Goal: Obtain resource: Download file/media

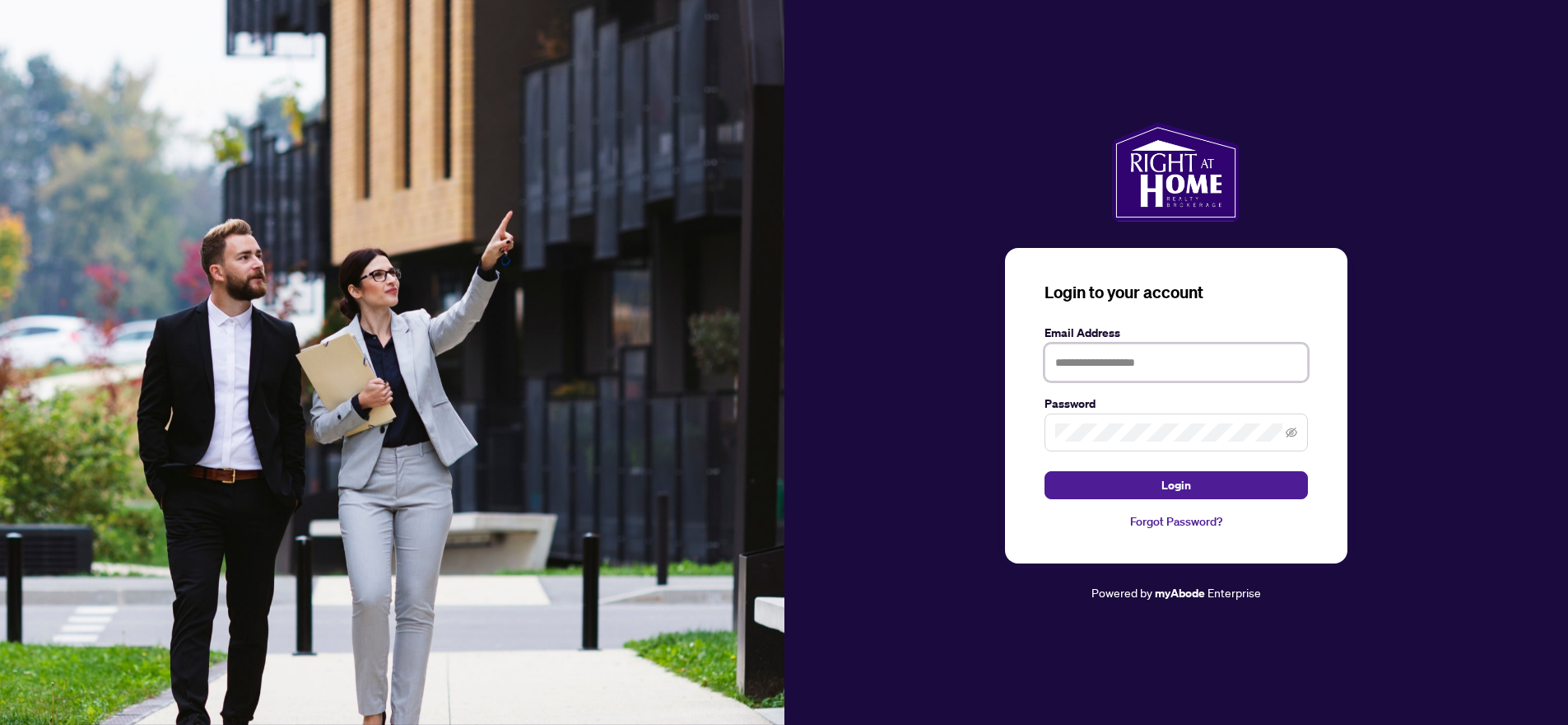
type input "**********"
click at [1158, 482] on button "Login" at bounding box center [1176, 485] width 263 height 28
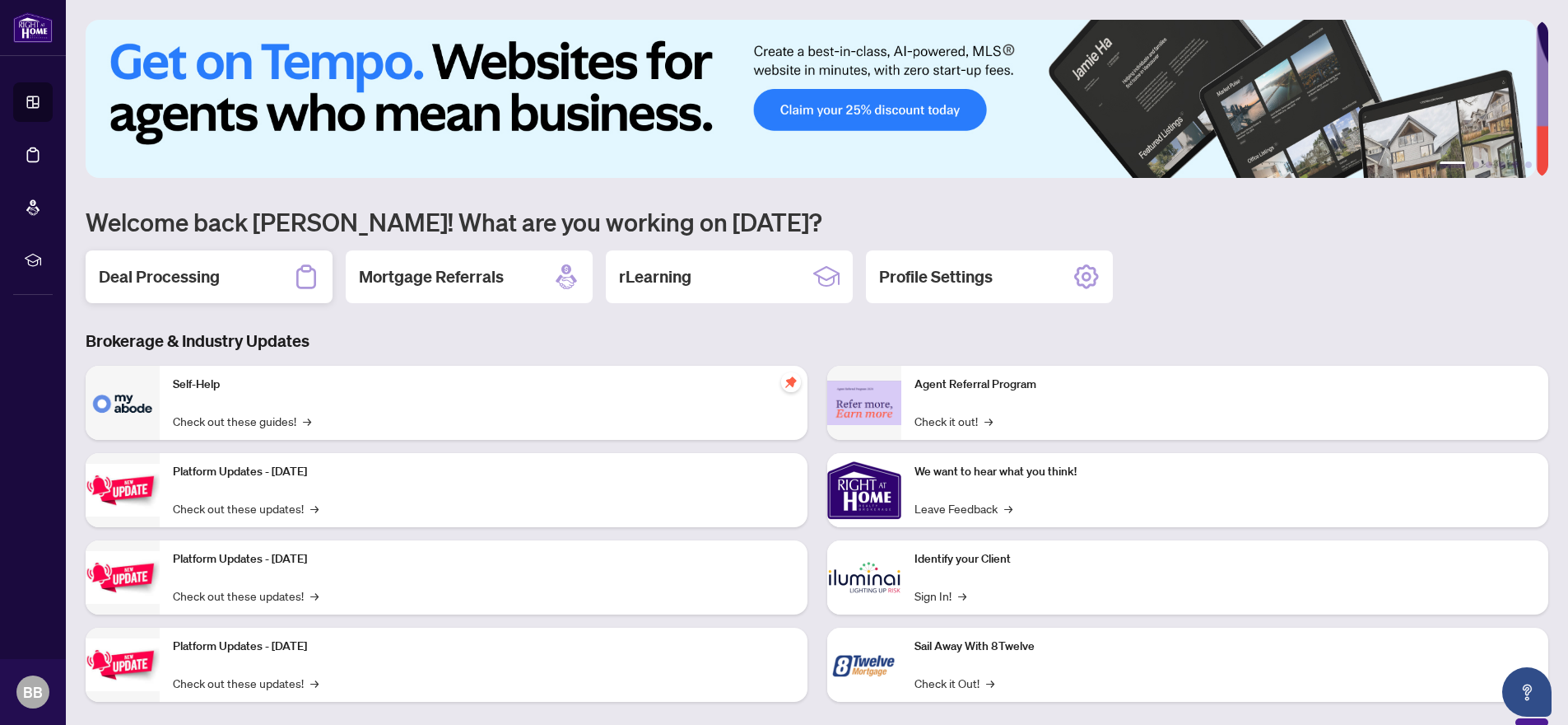
click at [225, 277] on div "Deal Processing" at bounding box center [208, 277] width 247 height 53
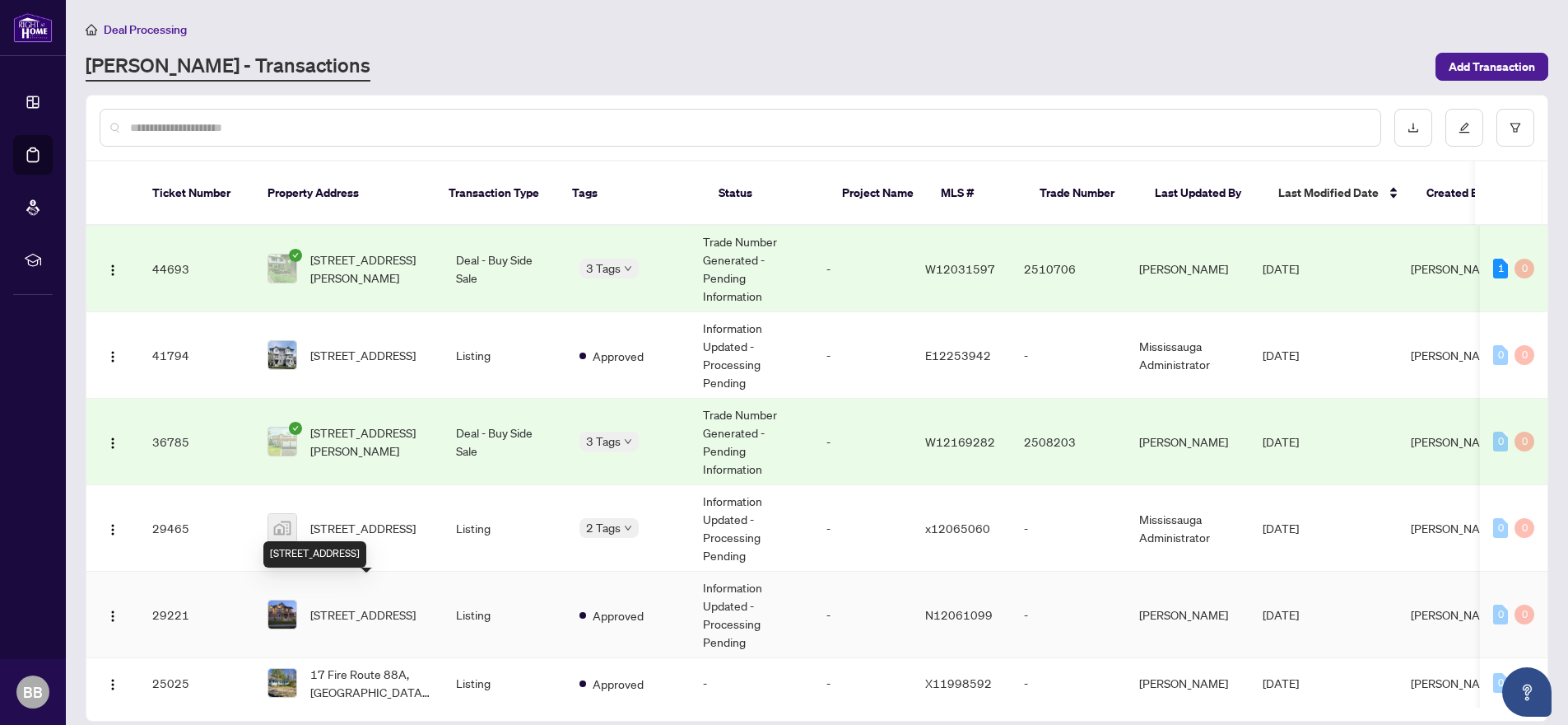
click at [344, 605] on span "[STREET_ADDRESS]" at bounding box center [363, 614] width 106 height 18
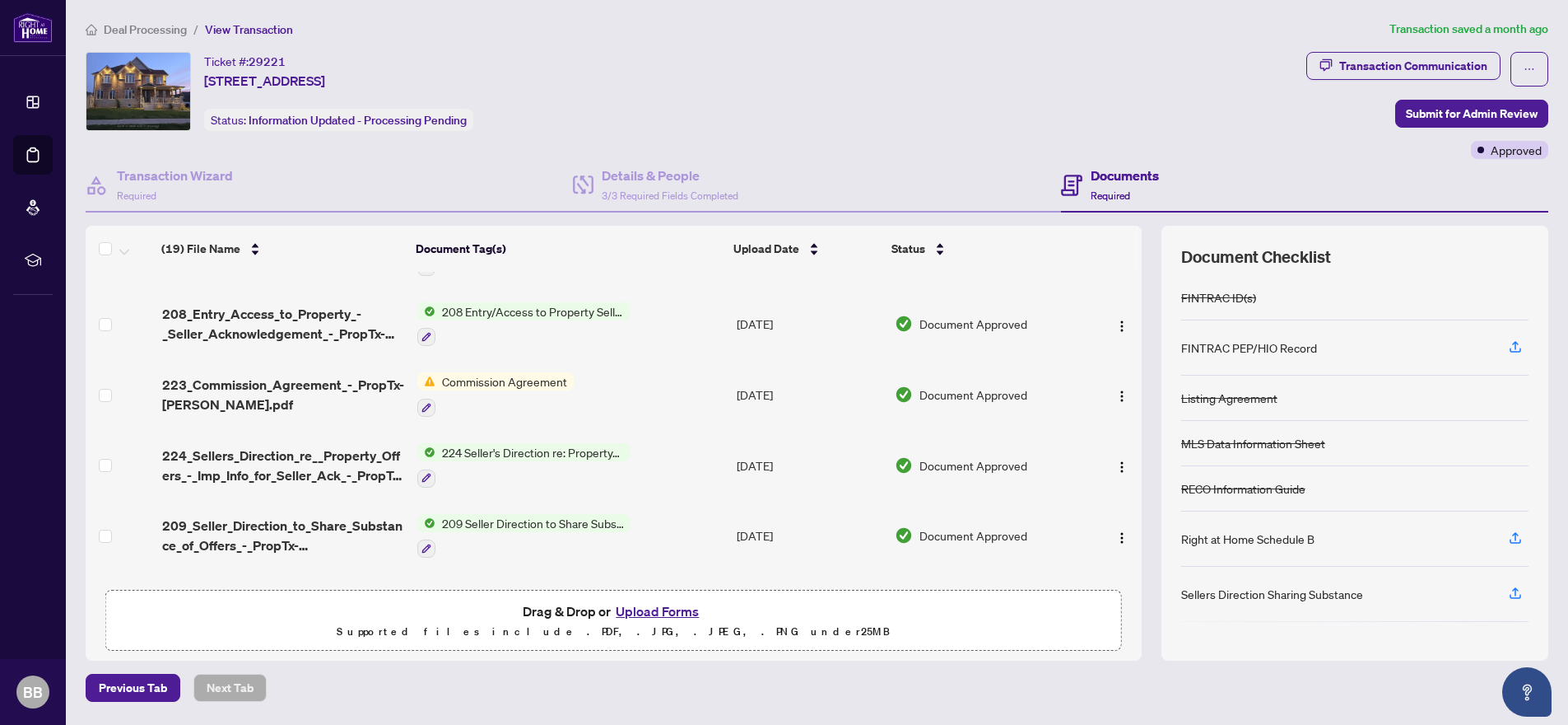
scroll to position [1024, 0]
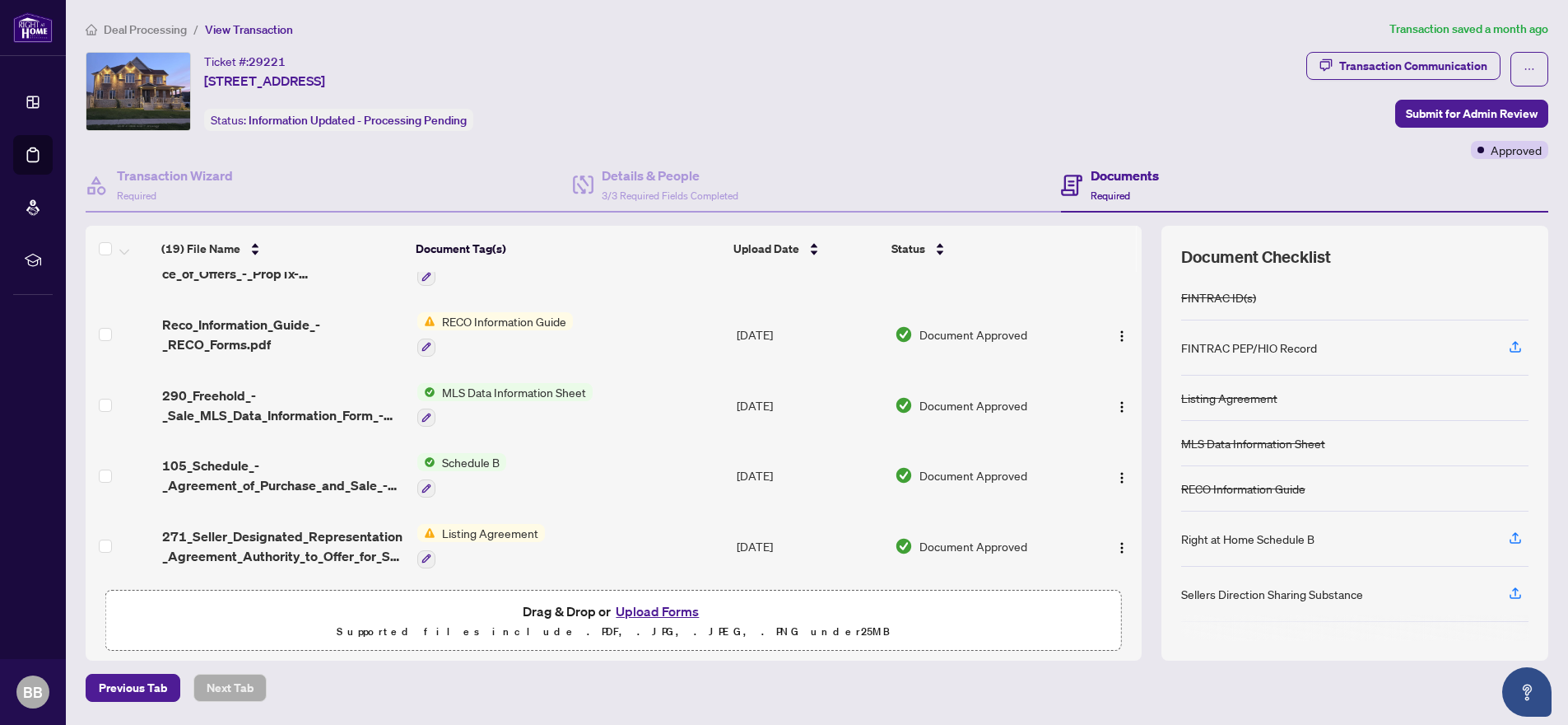
click at [476, 526] on span "Listing Agreement" at bounding box center [490, 532] width 109 height 18
click at [442, 526] on span "Listing Agreement" at bounding box center [490, 532] width 109 height 18
click at [428, 553] on icon "button" at bounding box center [426, 558] width 10 height 10
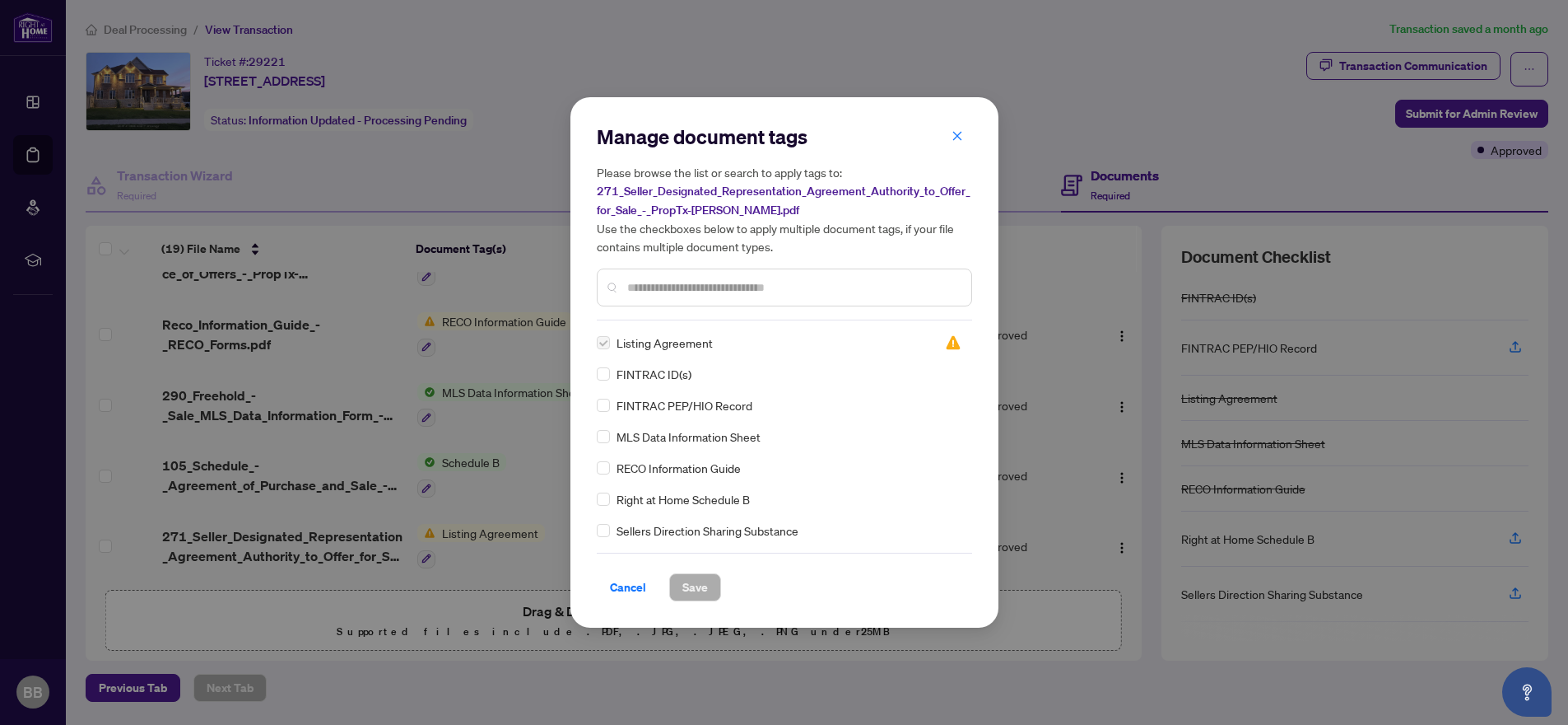
click at [630, 348] on span "Listing Agreement" at bounding box center [664, 342] width 96 height 18
click at [958, 135] on icon "close" at bounding box center [957, 136] width 12 height 12
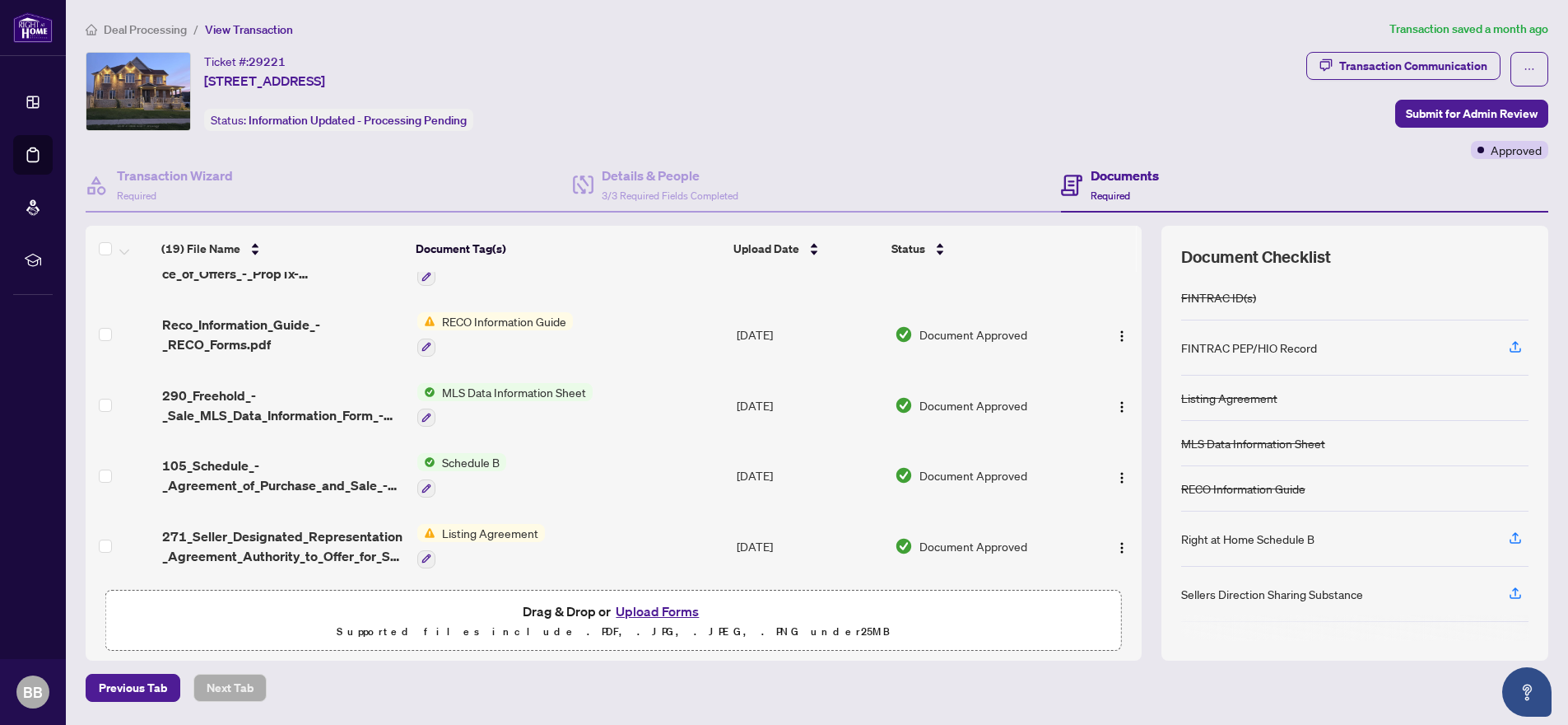
click at [522, 529] on span "Listing Agreement" at bounding box center [490, 532] width 109 height 18
click at [444, 608] on span "Listing Agreement" at bounding box center [462, 608] width 109 height 18
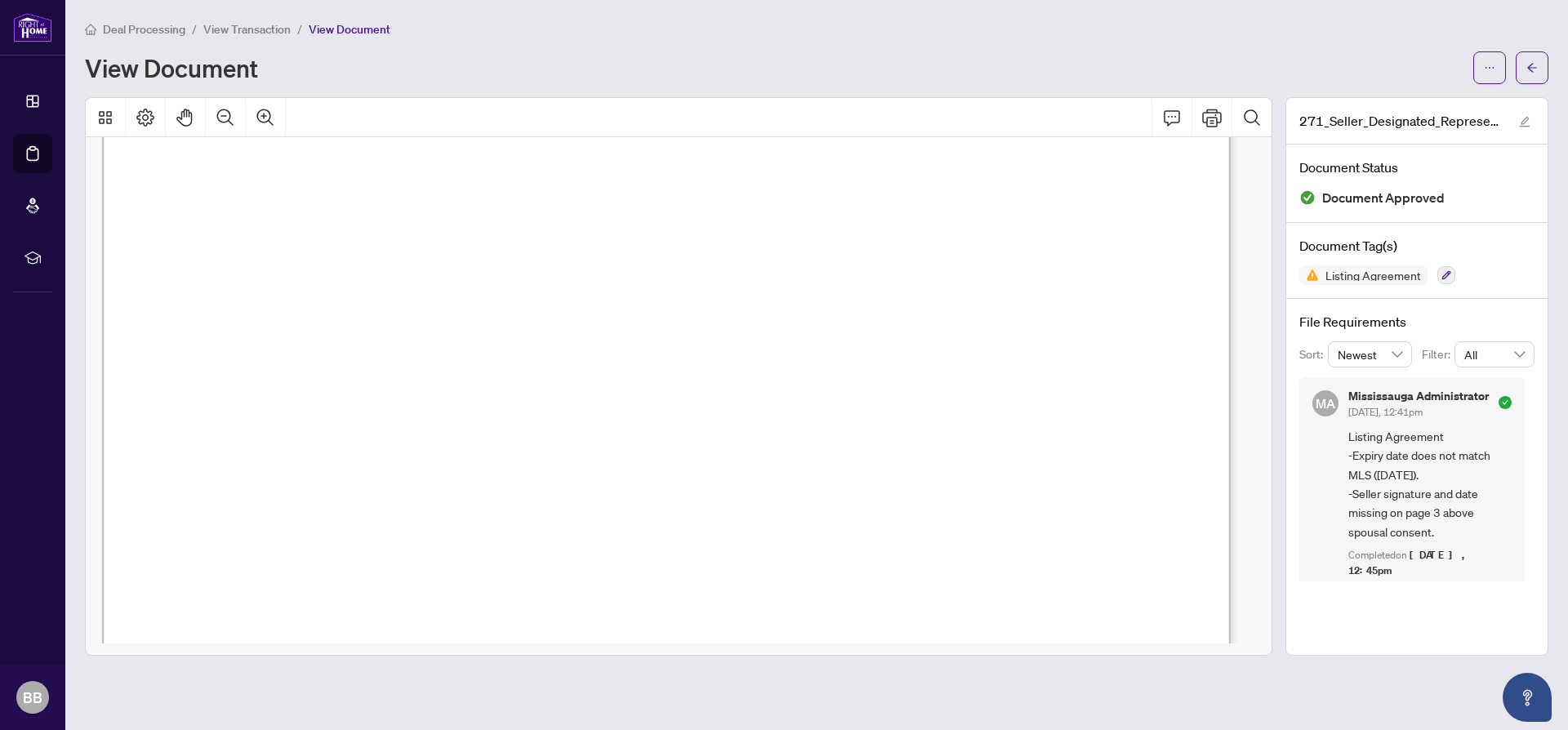
scroll to position [419, 0]
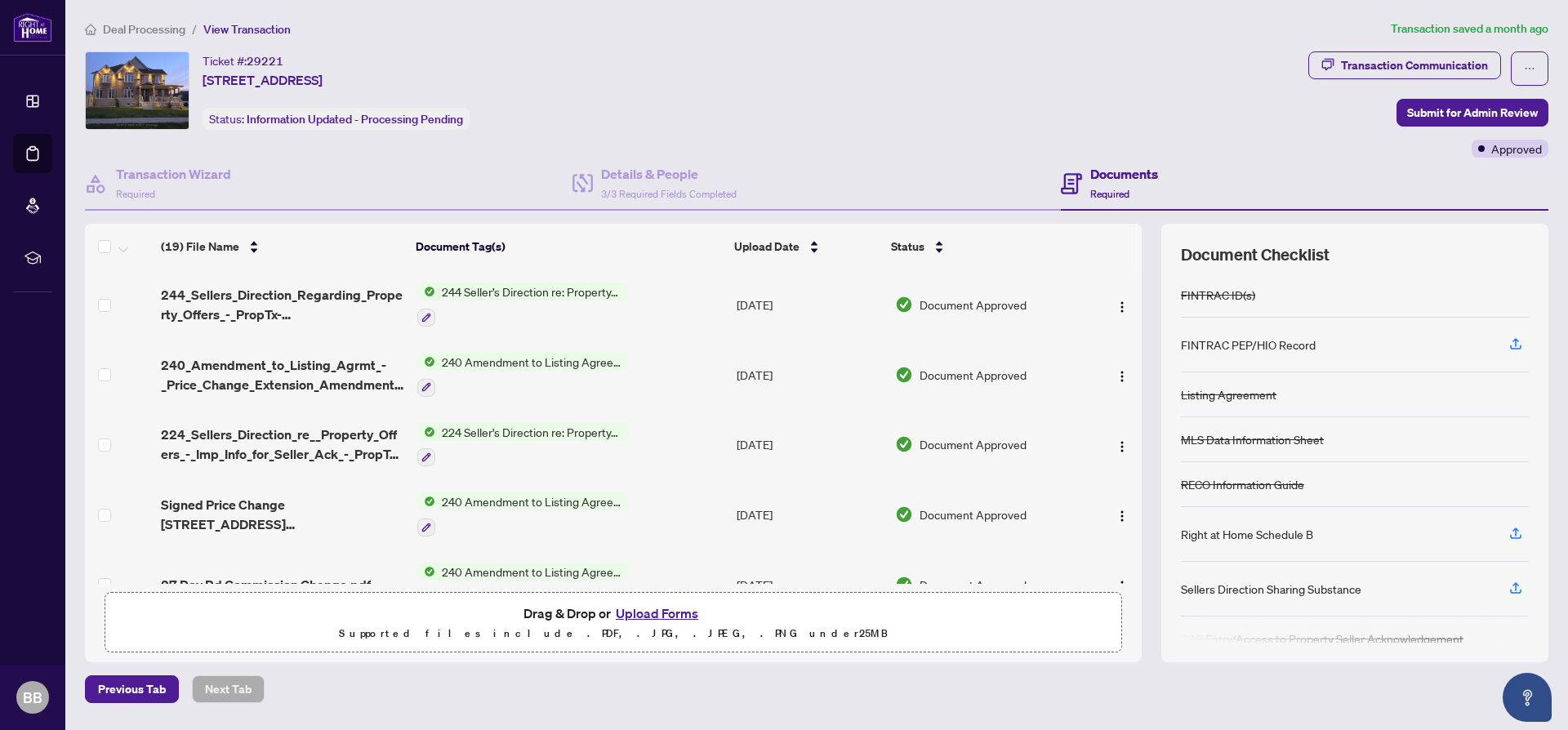
click at [509, 502] on span "240 Amendment to Listing Agreement - Authority to Offer for Sale Price Change/E…" at bounding box center [531, 501] width 193 height 18
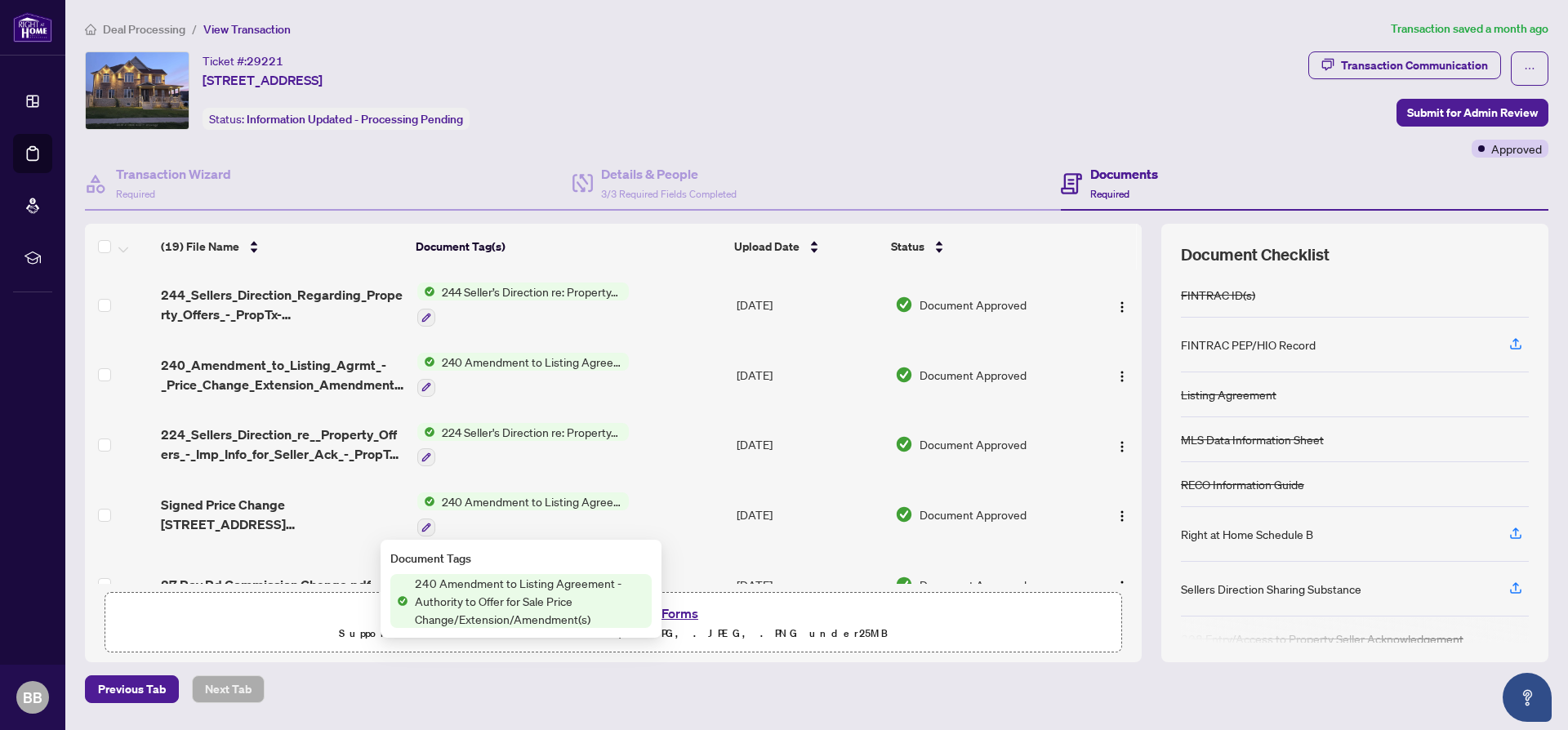
click at [506, 595] on span "240 Amendment to Listing Agreement - Authority to Offer for Sale Price Change/E…" at bounding box center [530, 601] width 244 height 54
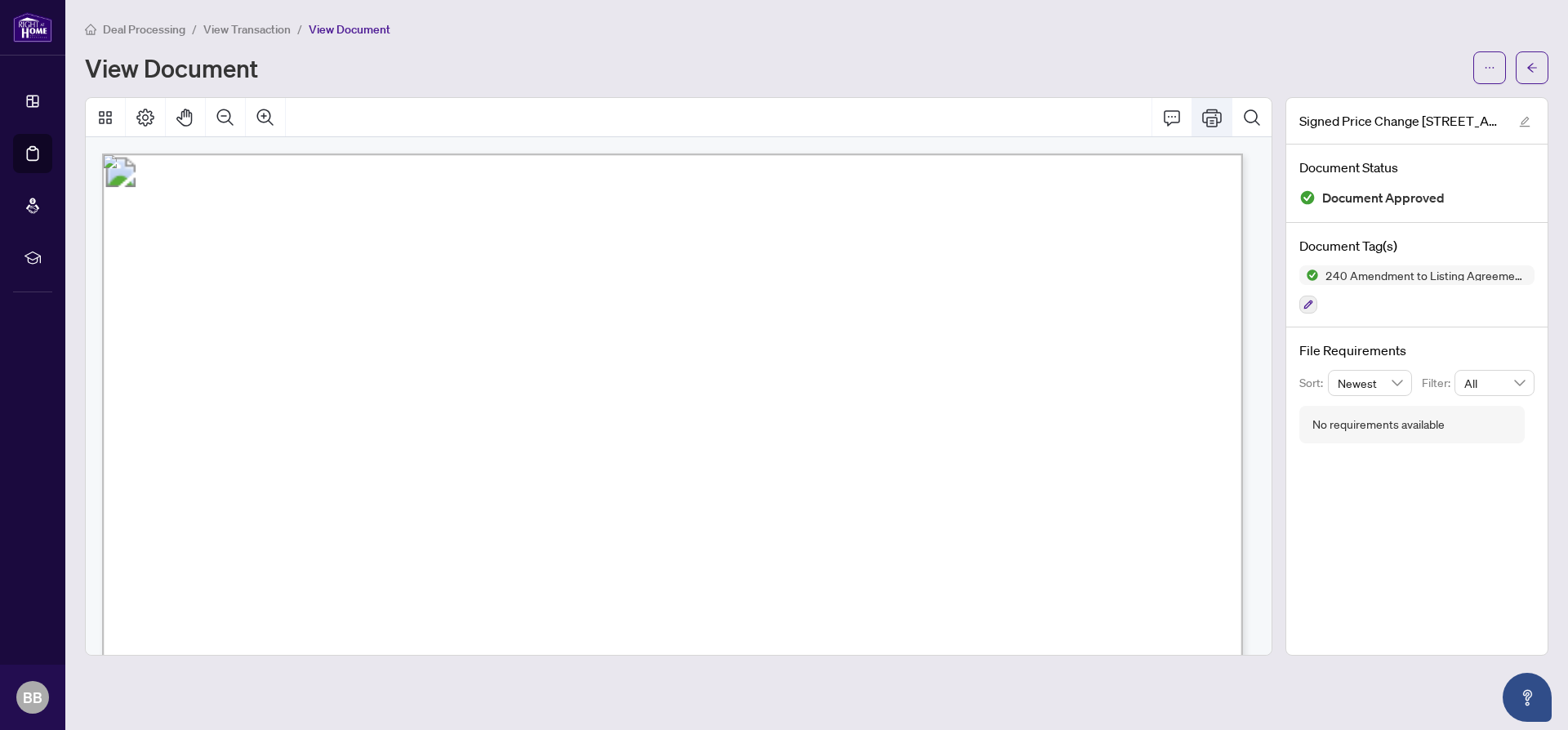
click at [1213, 122] on icon "Print" at bounding box center [1211, 117] width 20 height 18
click at [1217, 117] on icon "Print" at bounding box center [1211, 117] width 20 height 18
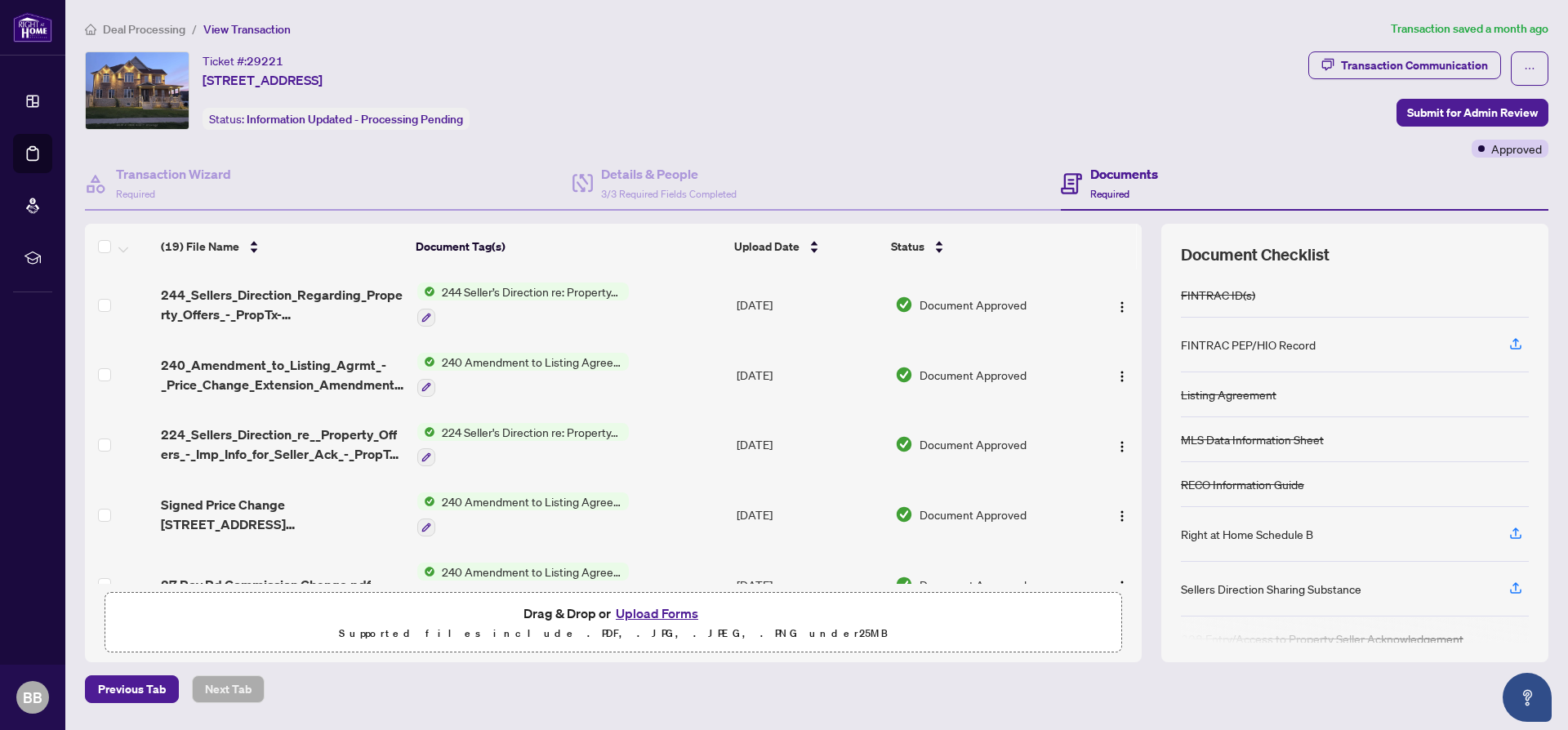
click at [490, 361] on span "240 Amendment to Listing Agreement - Authority to Offer for Sale Price Change/E…" at bounding box center [531, 361] width 193 height 18
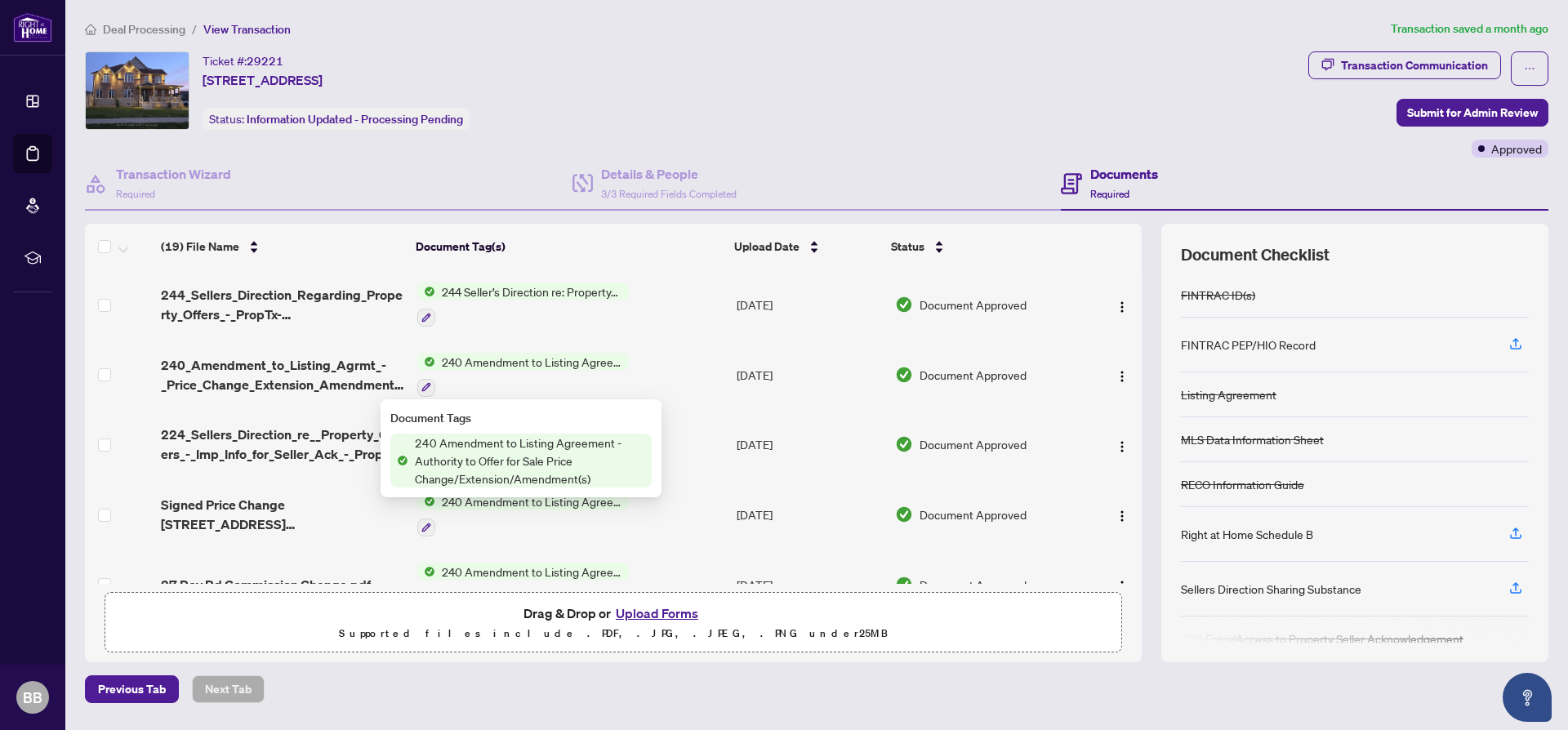
click at [457, 445] on span "240 Amendment to Listing Agreement - Authority to Offer for Sale Price Change/E…" at bounding box center [530, 460] width 244 height 54
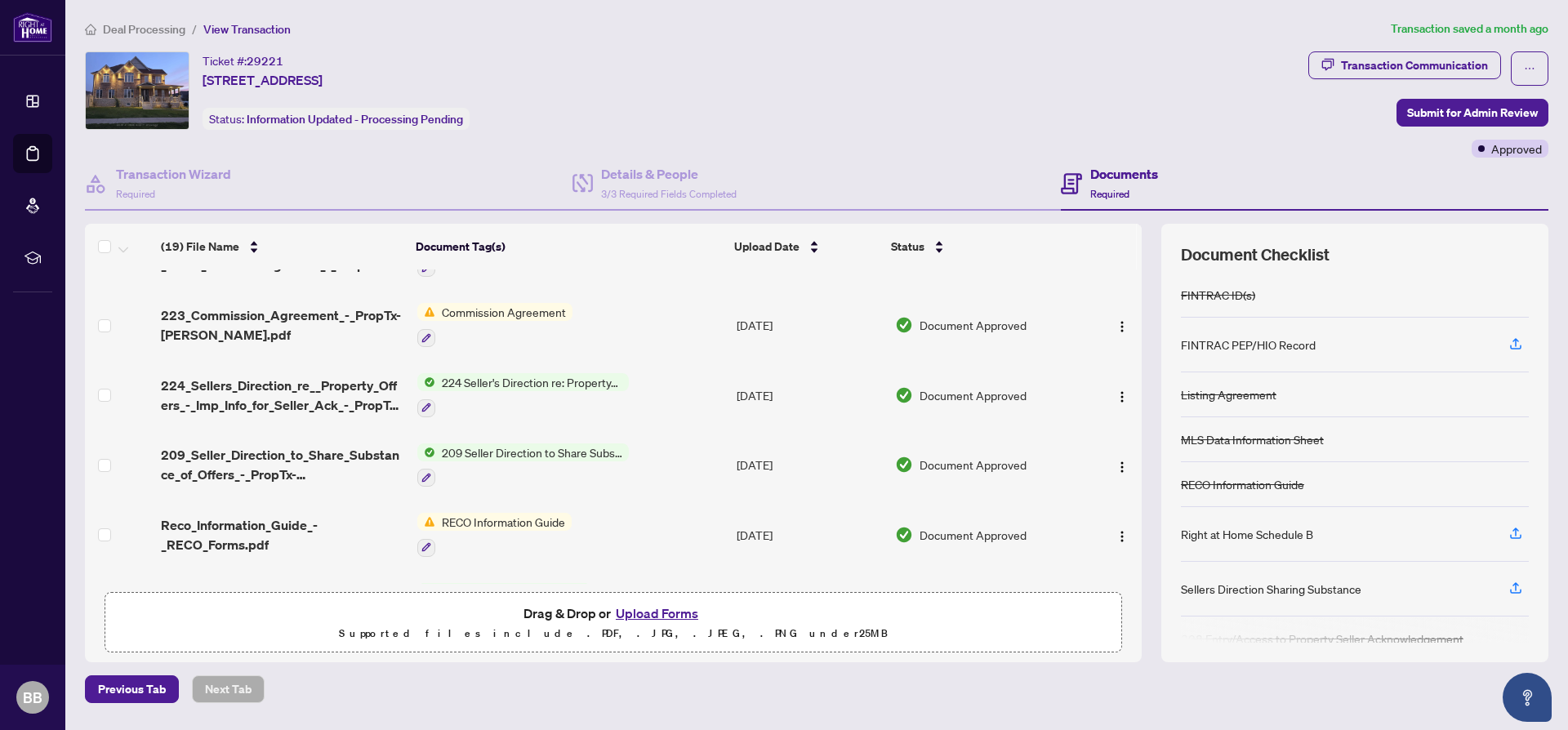
scroll to position [763, 0]
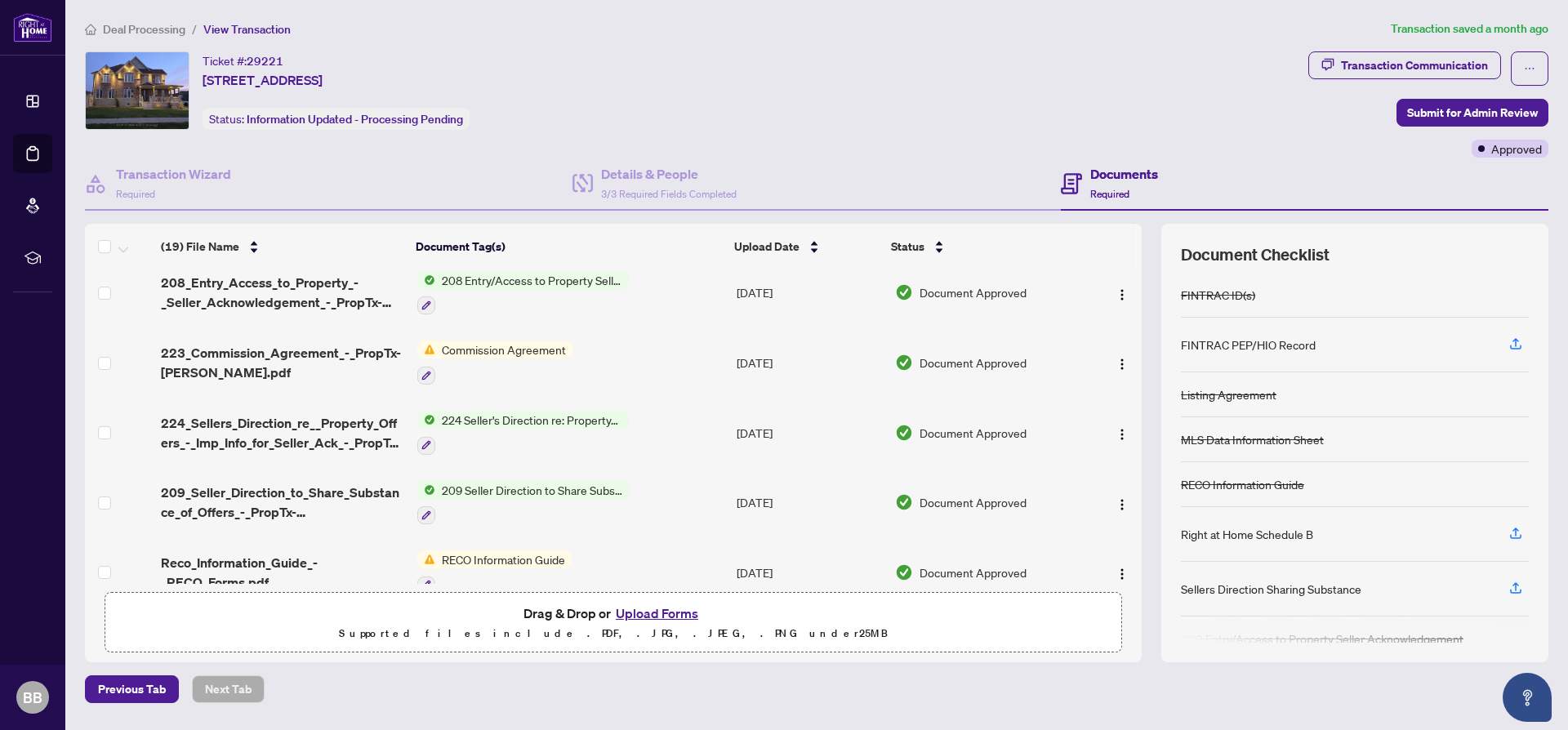
click at [462, 351] on span "Commission Agreement" at bounding box center [504, 349] width 137 height 18
click at [467, 431] on span "Commission Agreement" at bounding box center [489, 433] width 137 height 18
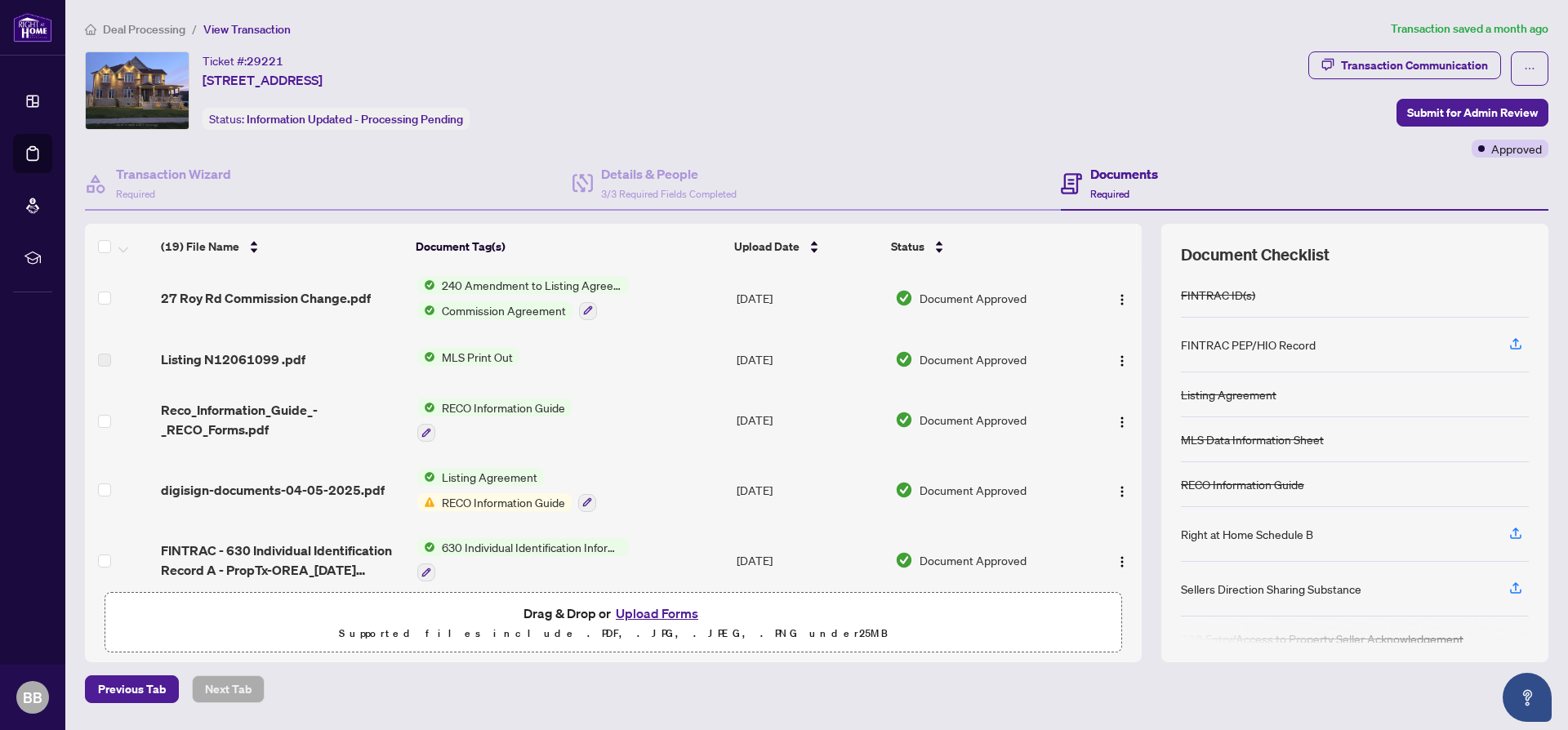
scroll to position [284, 0]
click at [485, 482] on span "Listing Agreement" at bounding box center [489, 480] width 109 height 18
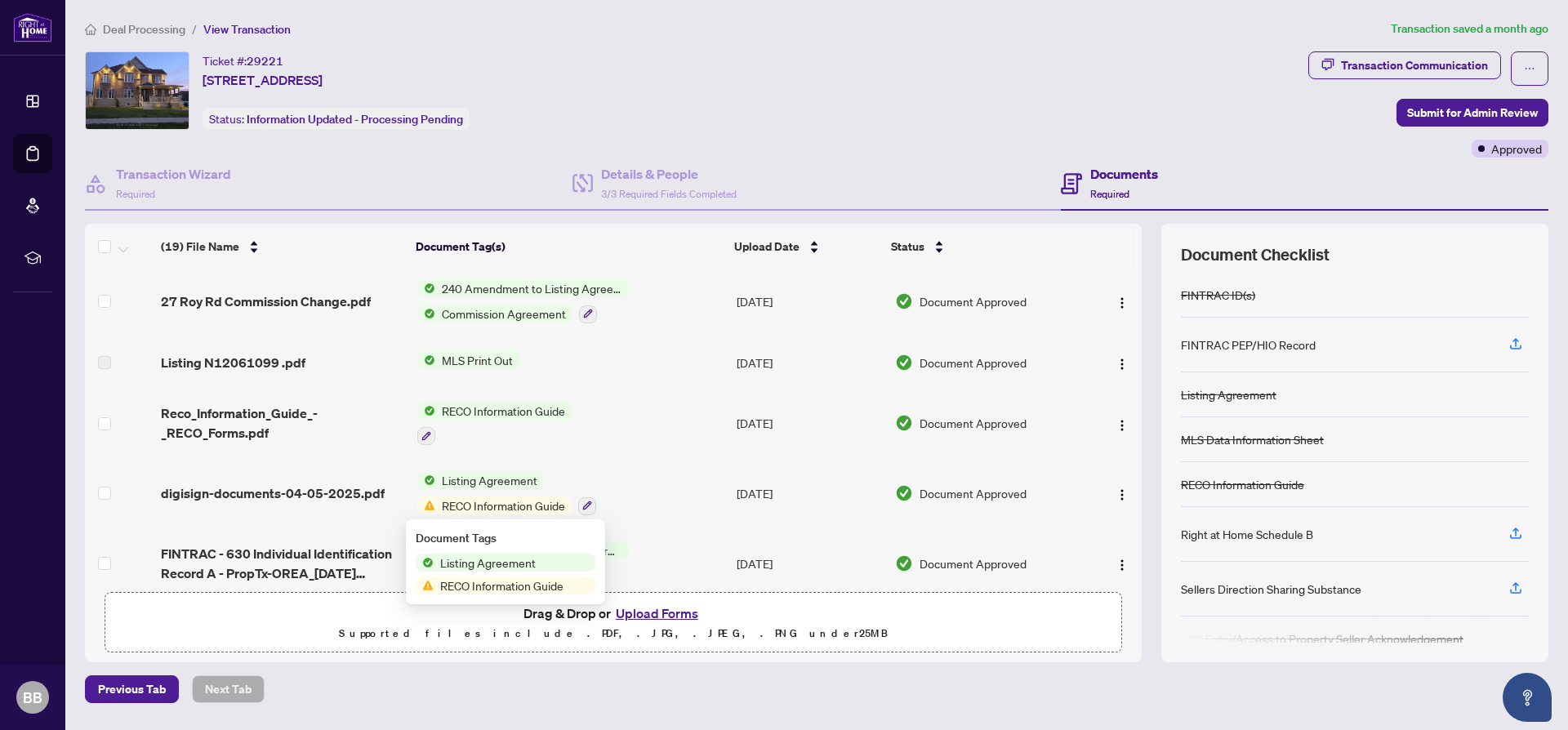
click at [489, 566] on span "Listing Agreement" at bounding box center [487, 562] width 109 height 18
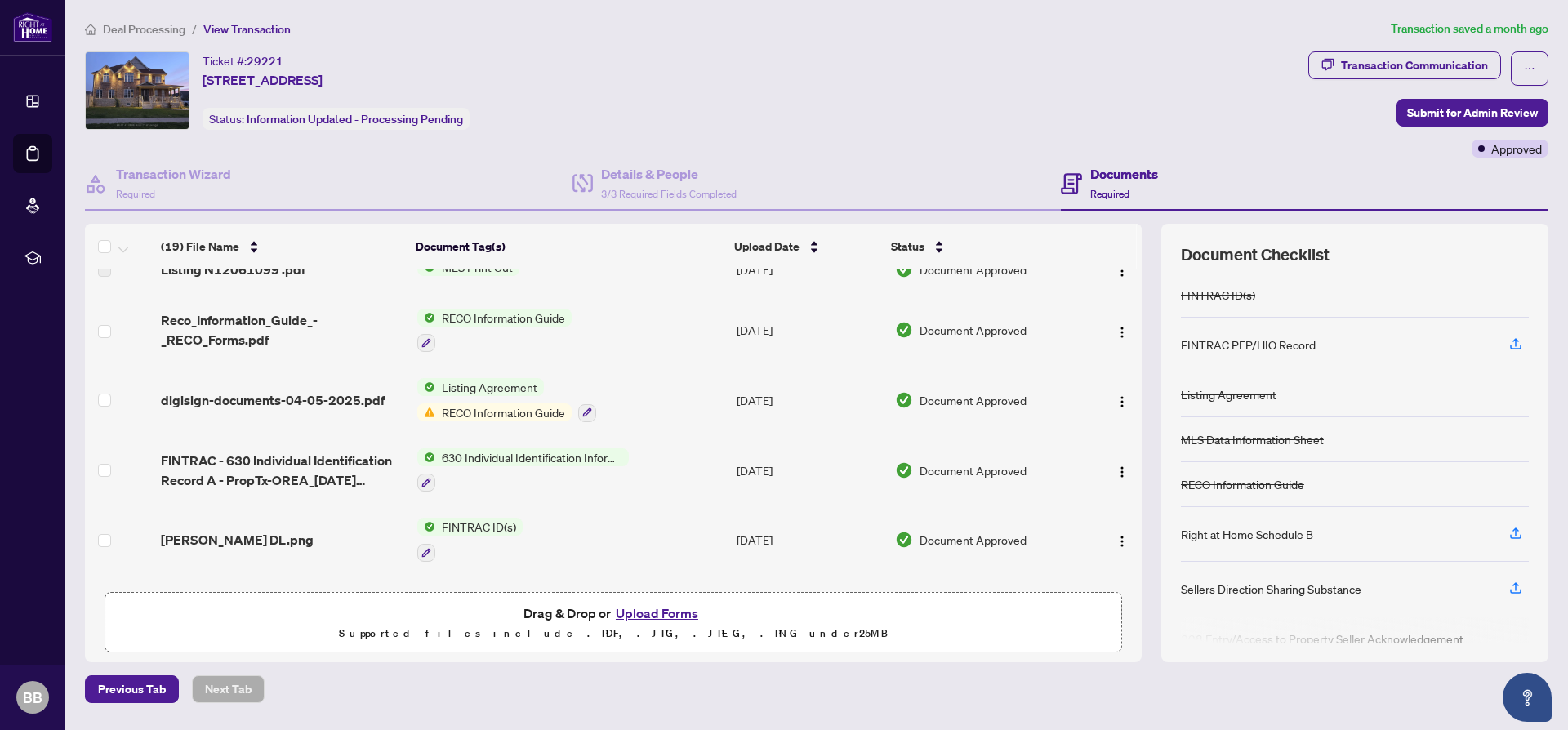
scroll to position [376, 0]
click at [482, 386] on span "Listing Agreement" at bounding box center [489, 386] width 109 height 18
click at [502, 467] on span "Listing Agreement" at bounding box center [487, 469] width 109 height 18
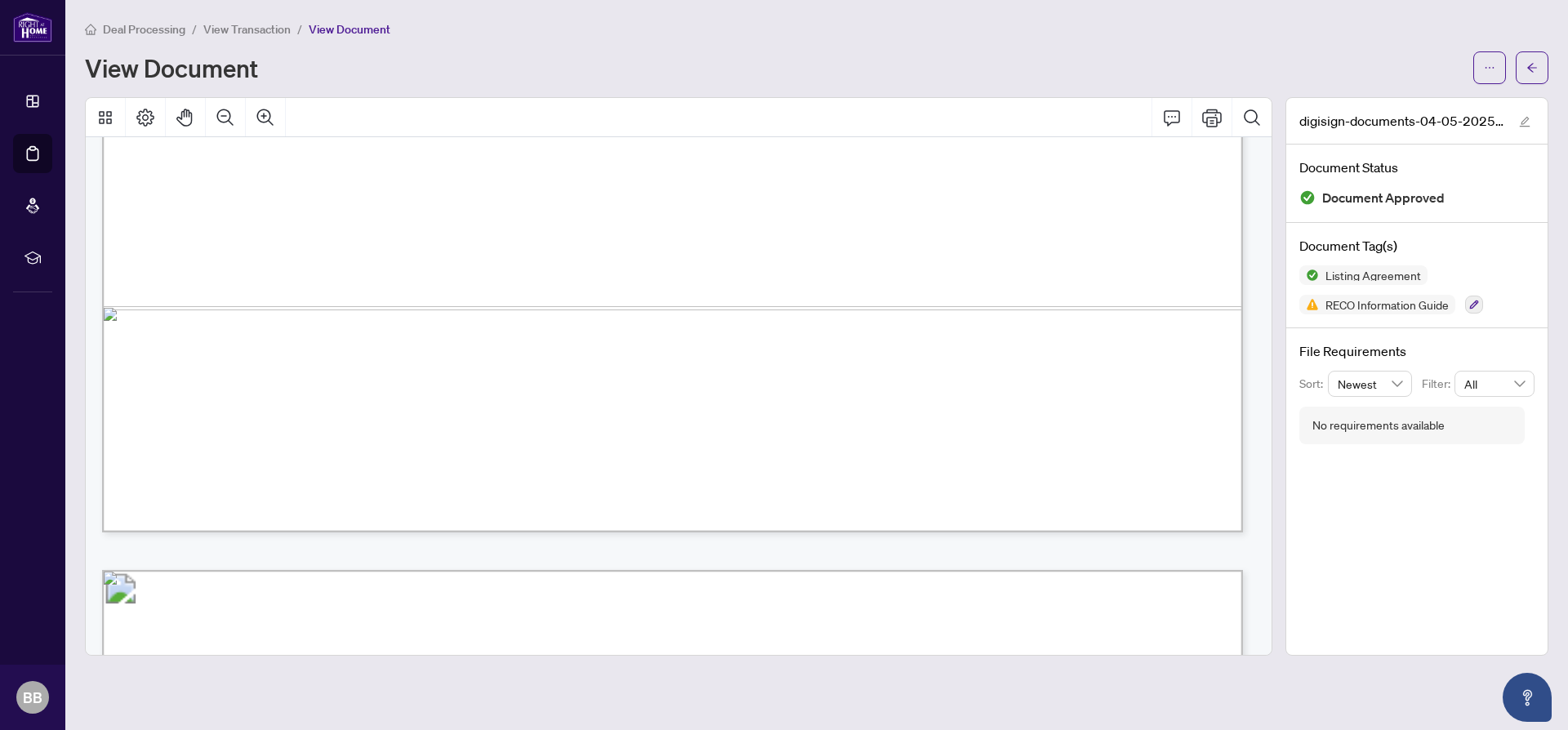
scroll to position [775, 0]
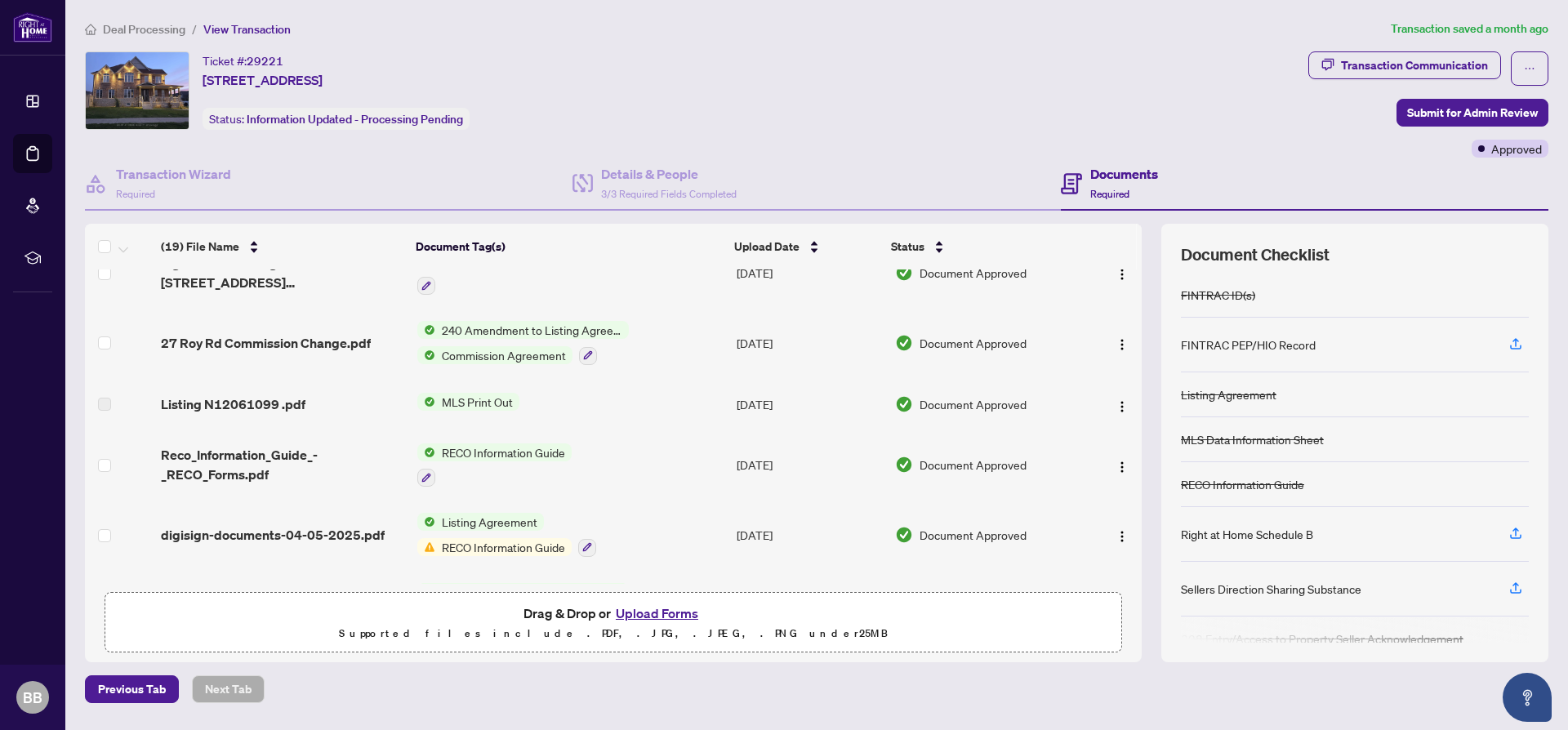
scroll to position [227, 0]
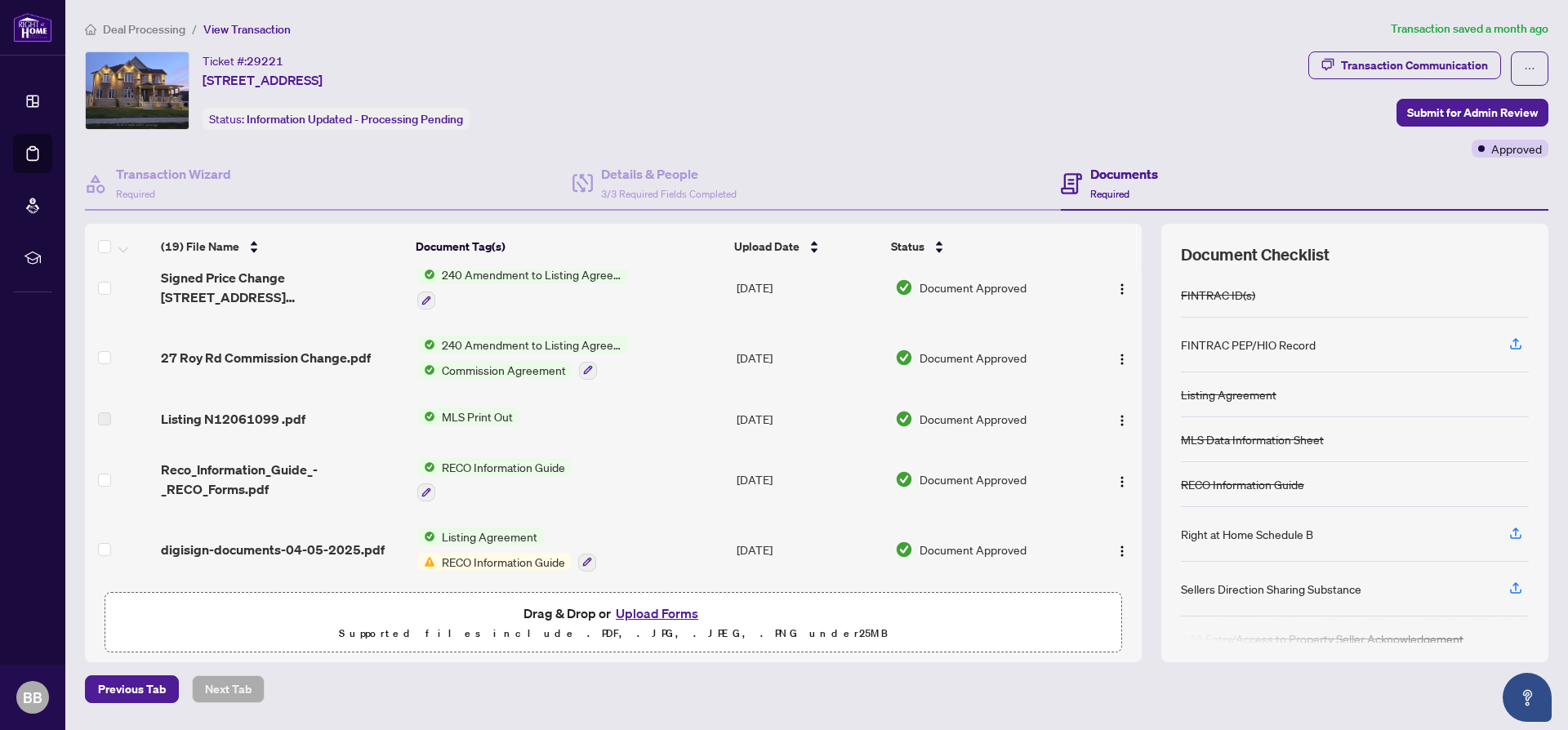
click at [511, 346] on span "240 Amendment to Listing Agreement - Authority to Offer for Sale Price Change/E…" at bounding box center [531, 344] width 193 height 18
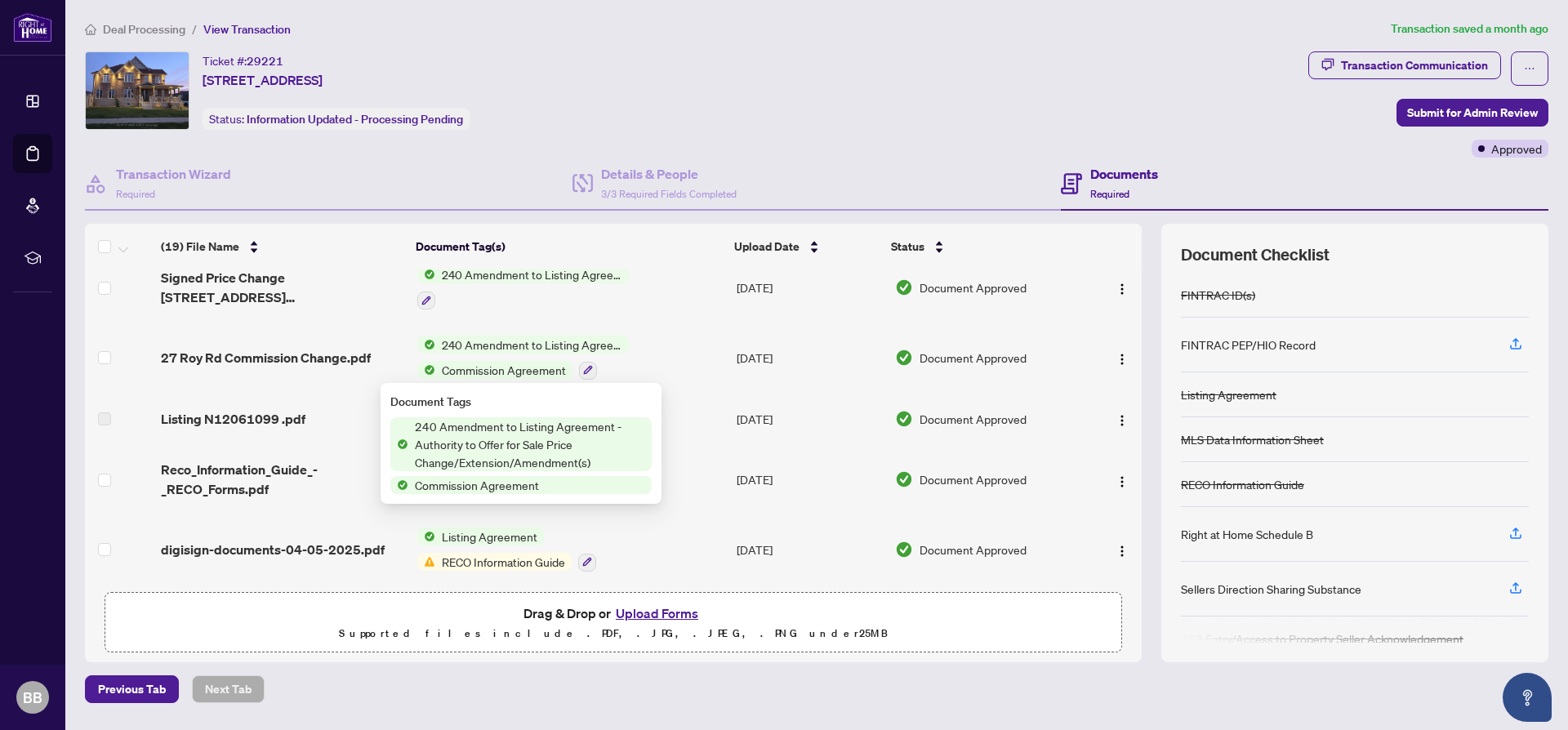
click at [490, 437] on span "240 Amendment to Listing Agreement - Authority to Offer for Sale Price Change/E…" at bounding box center [530, 444] width 244 height 54
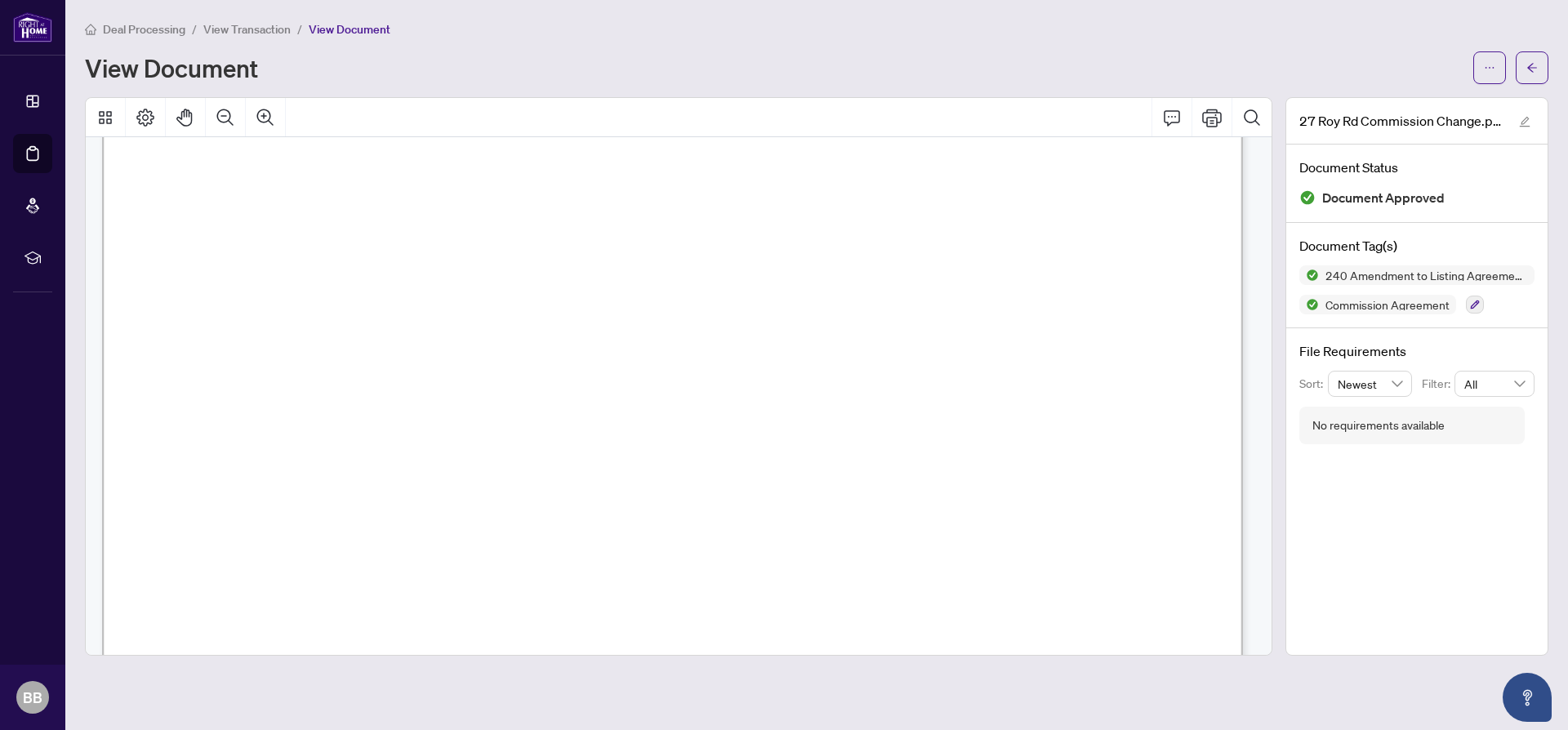
scroll to position [69, 0]
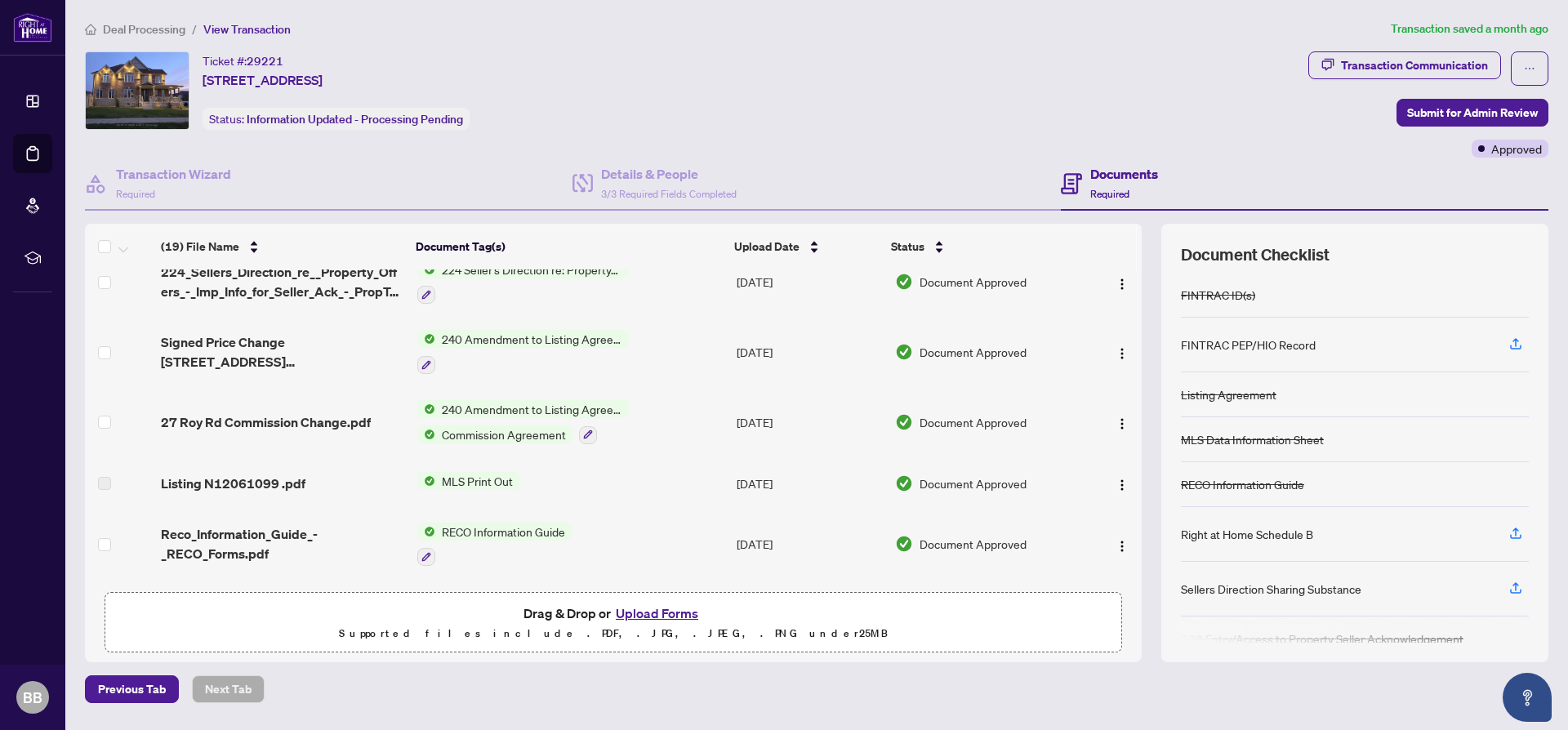
scroll to position [154, 0]
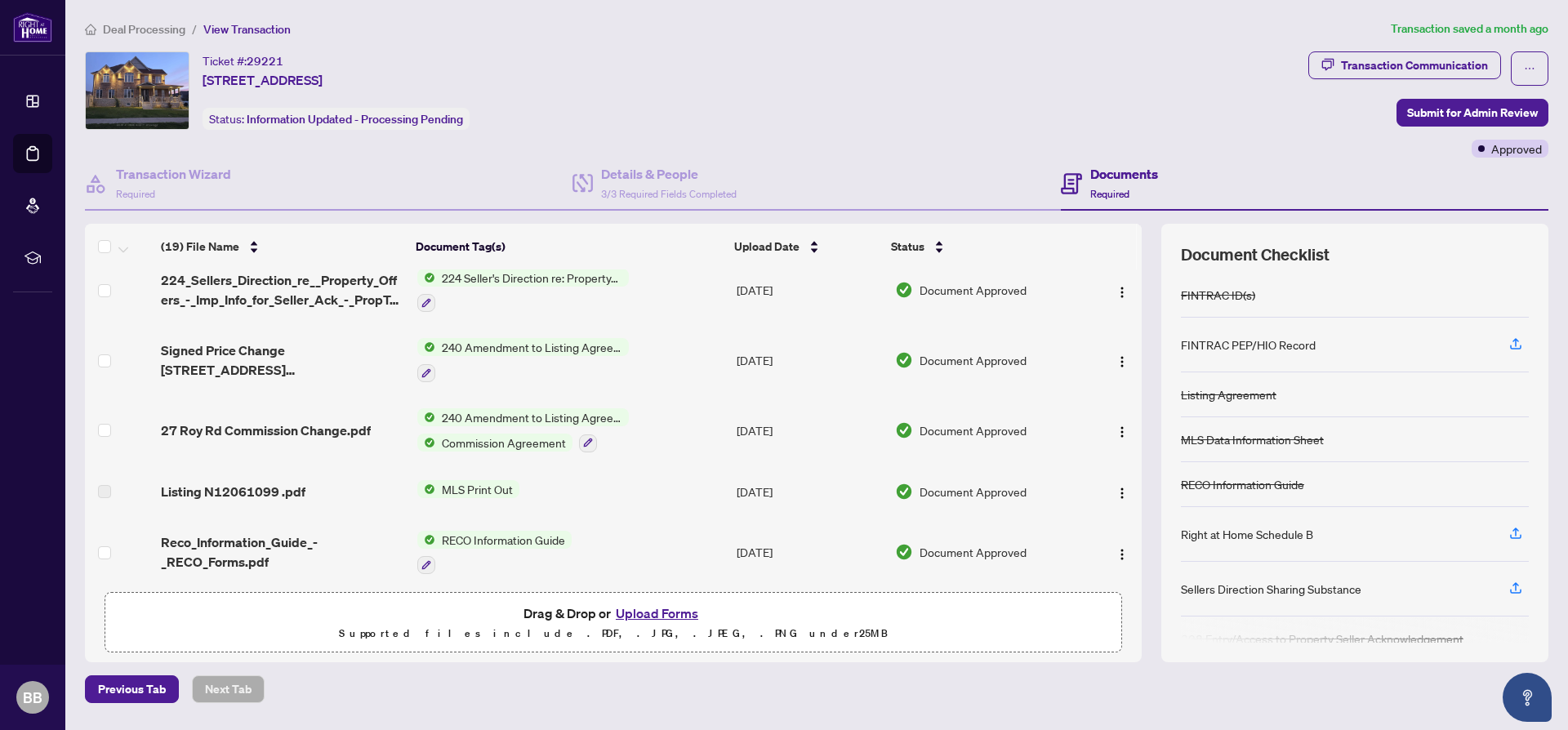
click at [502, 415] on span "240 Amendment to Listing Agreement - Authority to Offer for Sale Price Change/E…" at bounding box center [531, 417] width 193 height 18
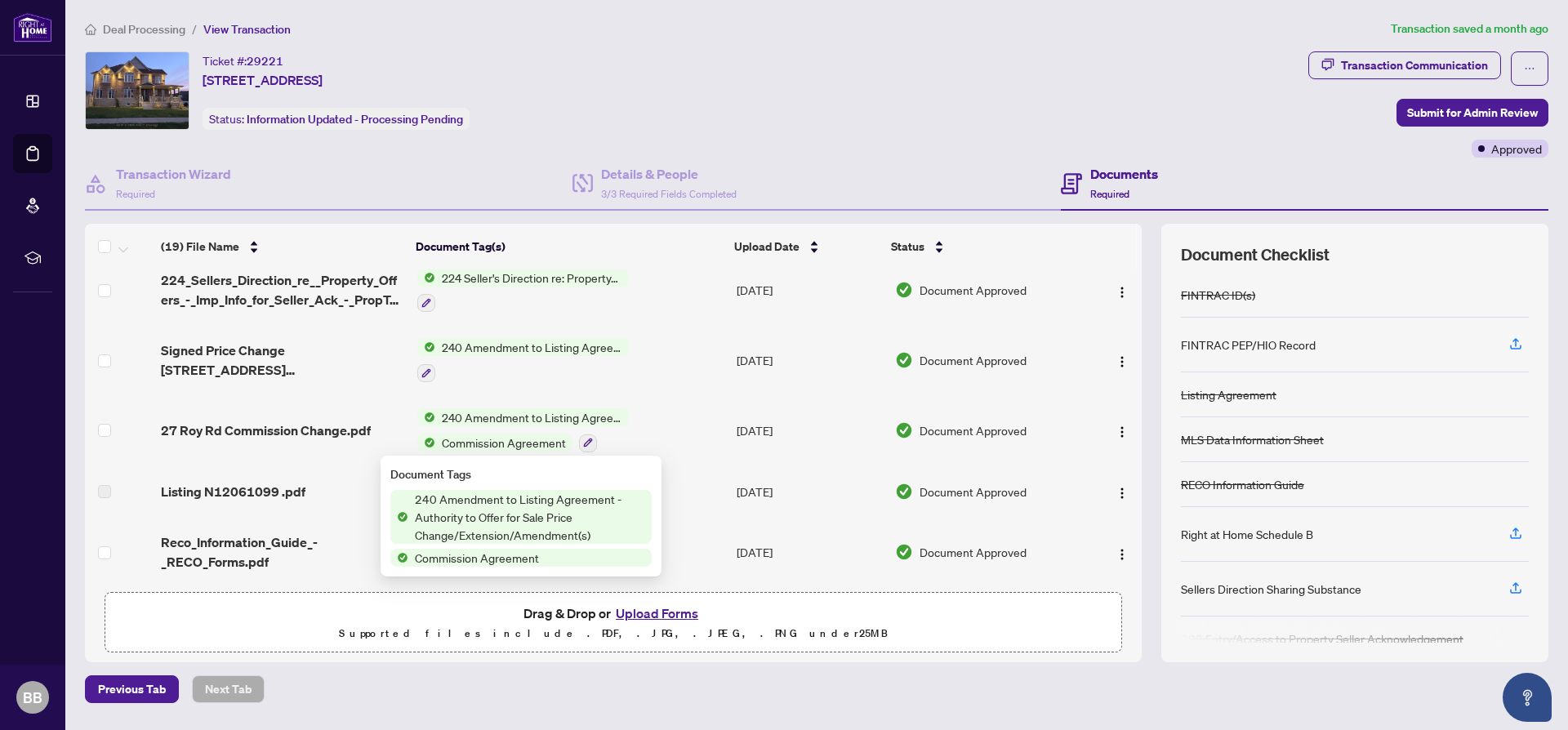
click at [502, 522] on span "240 Amendment to Listing Agreement - Authority to Offer for Sale Price Change/E…" at bounding box center [530, 517] width 244 height 54
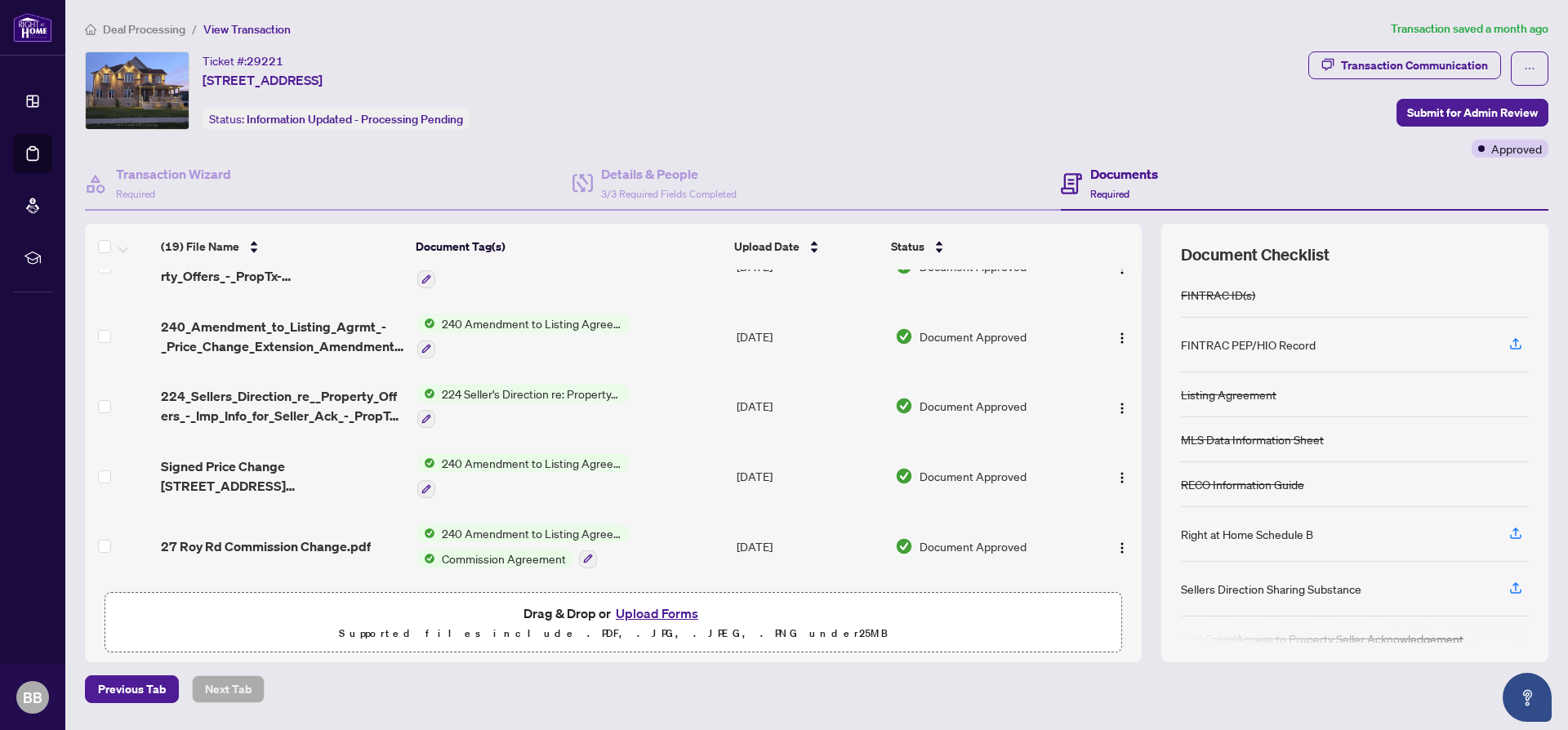
scroll to position [35, 0]
click at [536, 464] on span "240 Amendment to Listing Agreement - Authority to Offer for Sale Price Change/E…" at bounding box center [531, 465] width 193 height 18
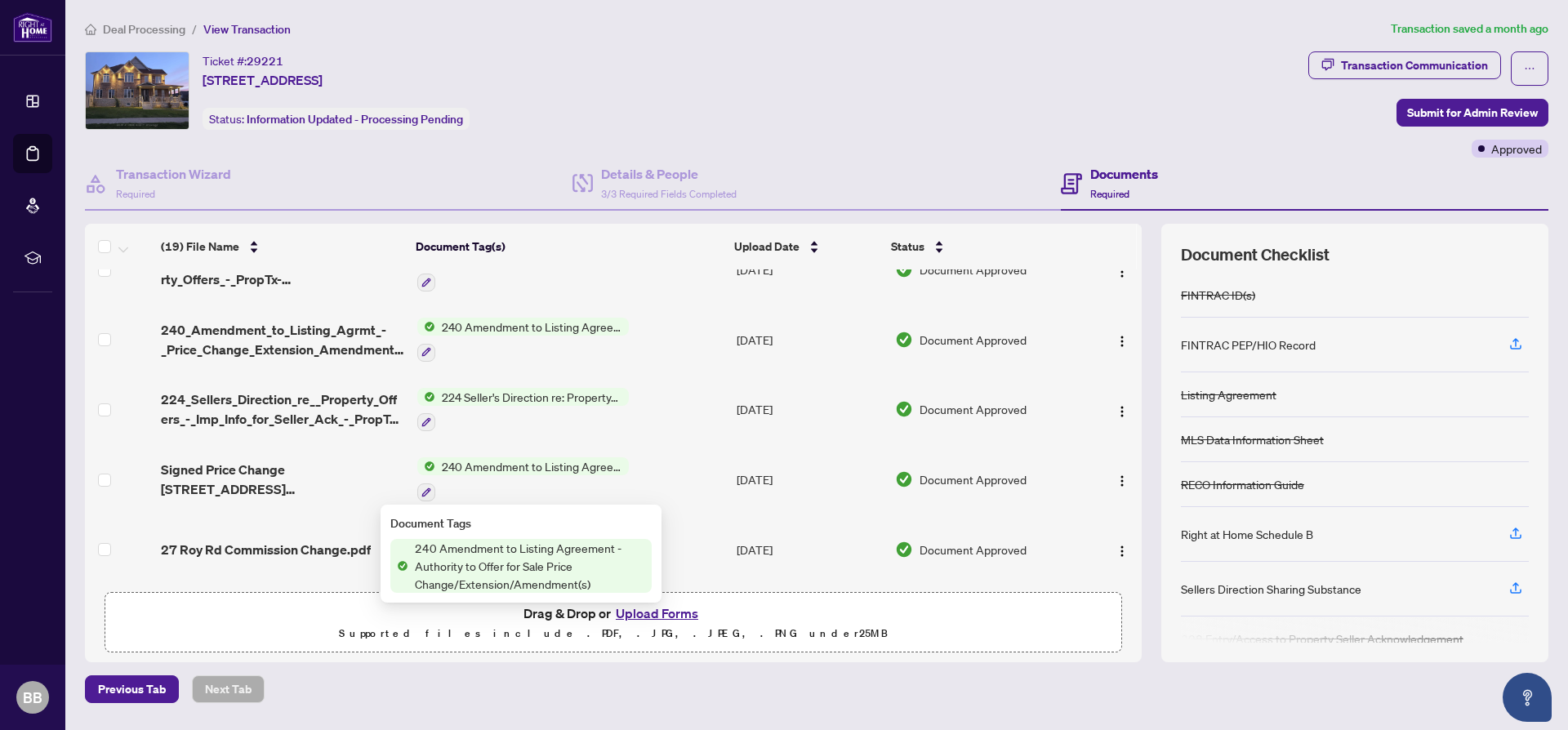
click at [514, 556] on span "240 Amendment to Listing Agreement - Authority to Offer for Sale Price Change/E…" at bounding box center [530, 565] width 244 height 54
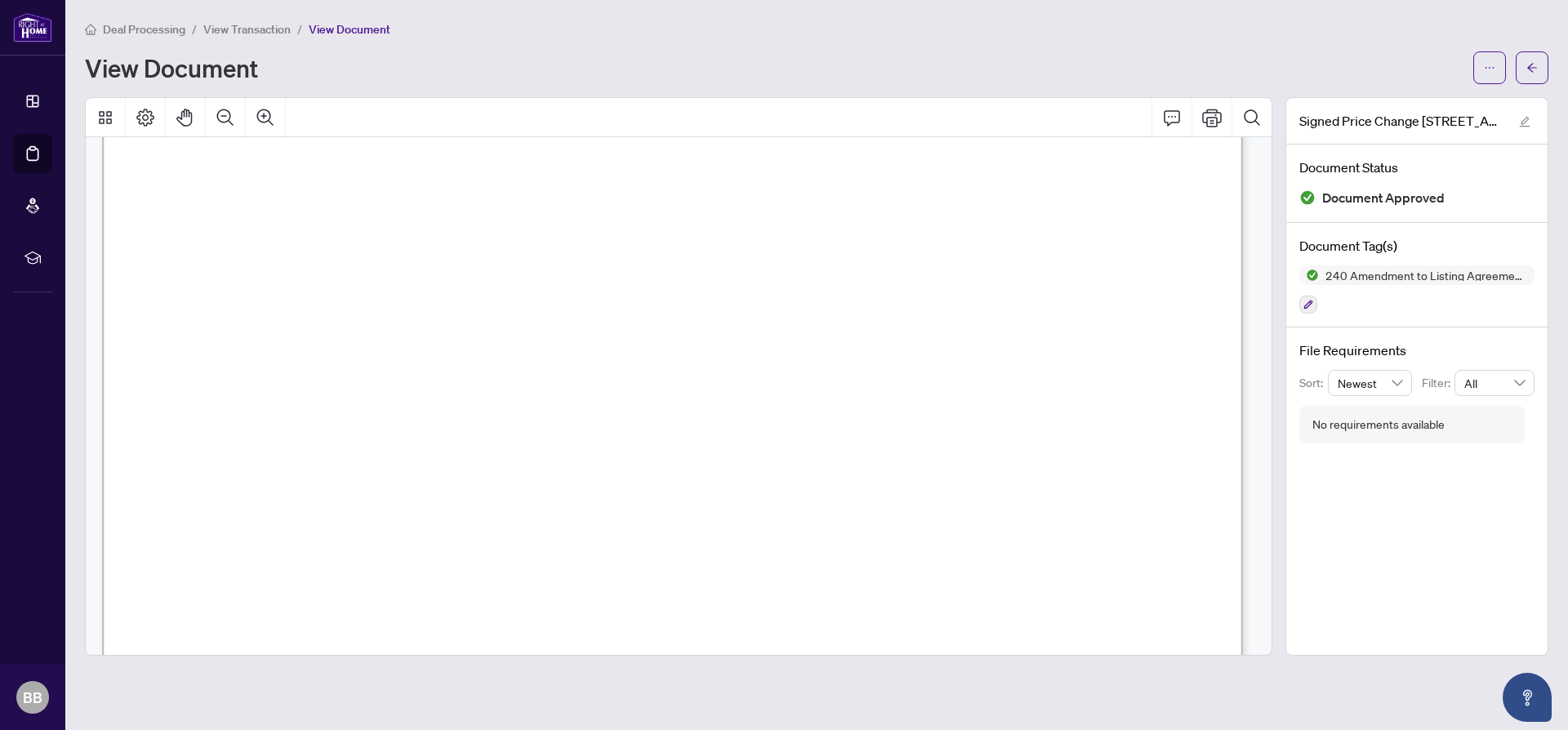
scroll to position [275, 0]
click at [1212, 118] on icon "Print" at bounding box center [1211, 117] width 20 height 20
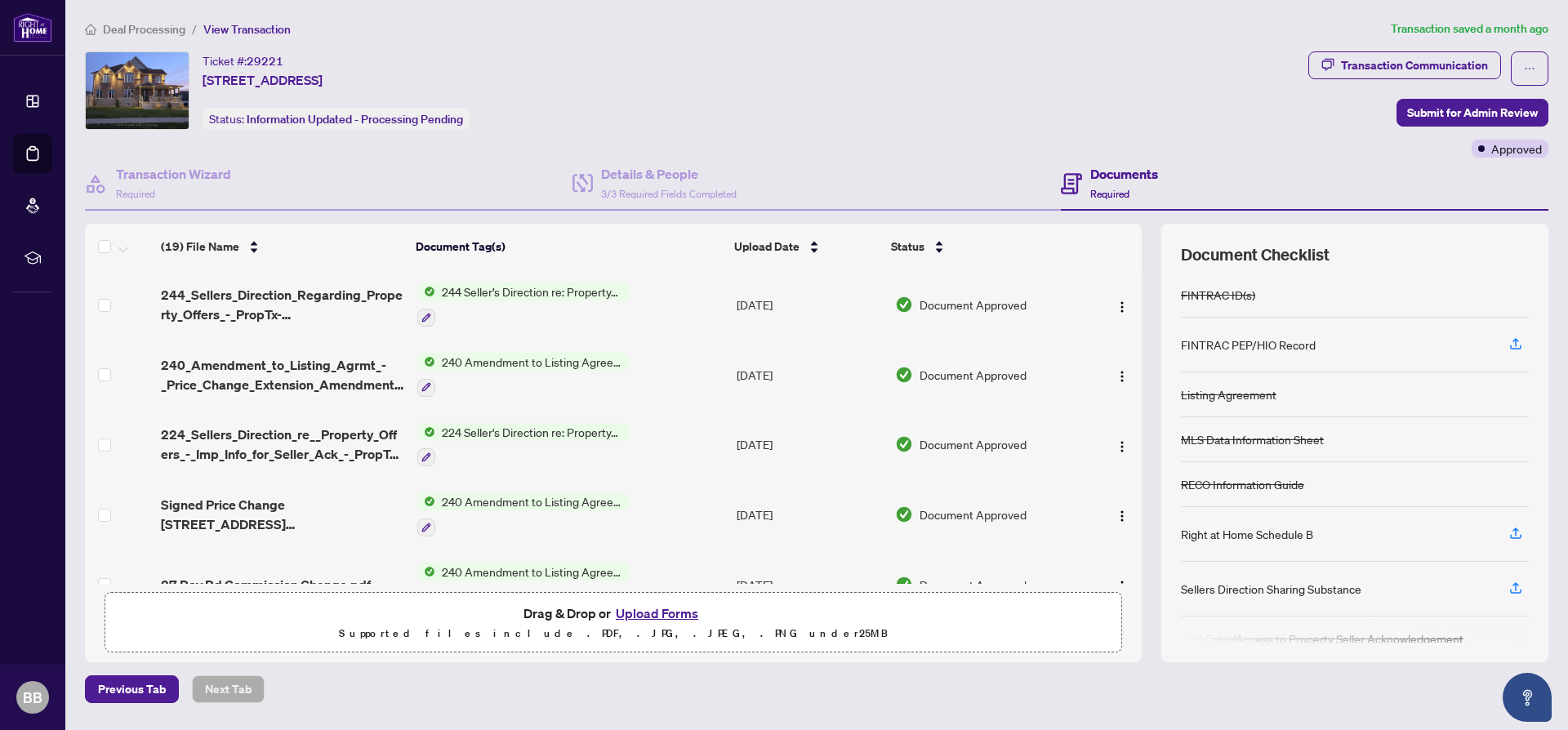
click at [526, 359] on span "240 Amendment to Listing Agreement - Authority to Offer for Sale Price Change/E…" at bounding box center [531, 361] width 193 height 18
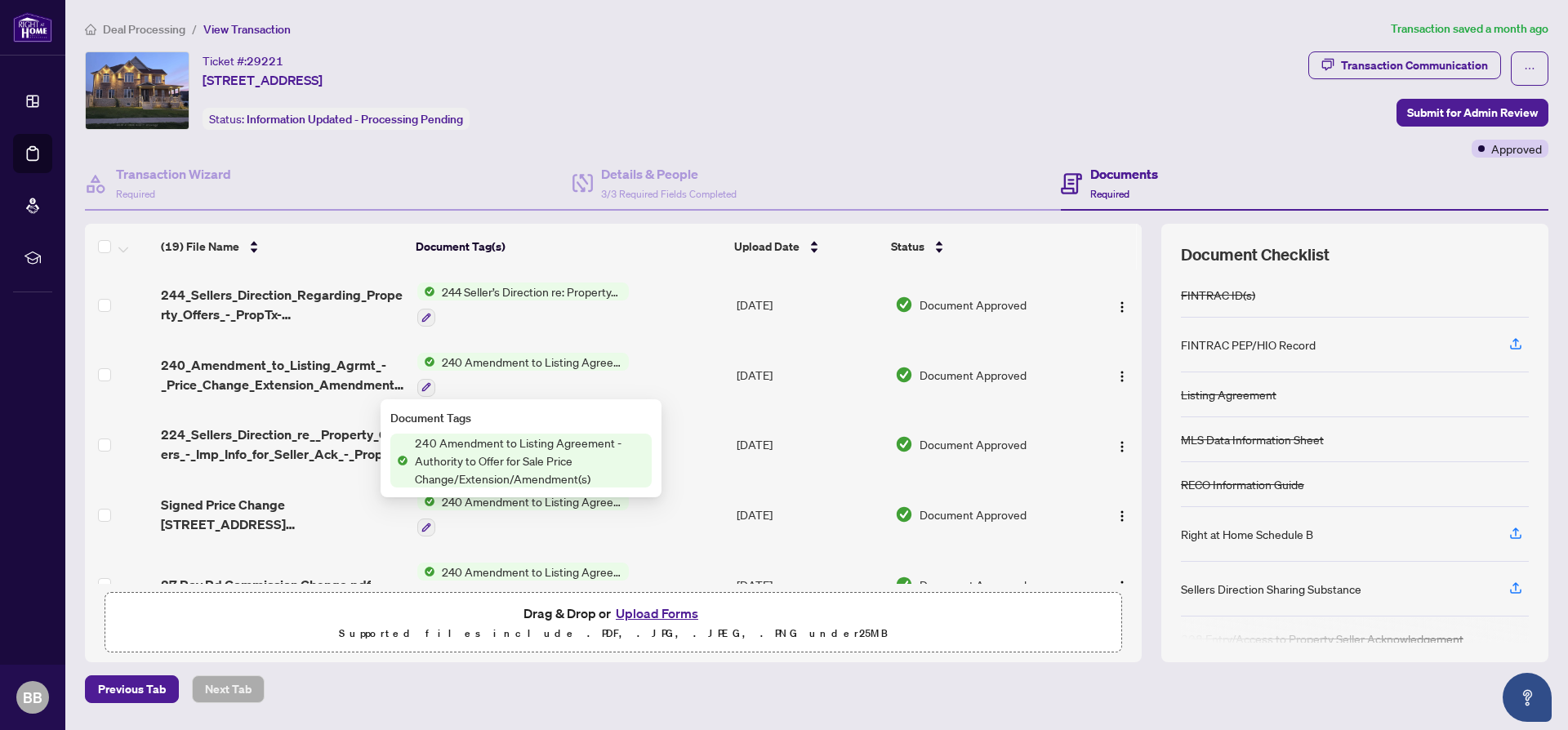
click at [506, 444] on span "240 Amendment to Listing Agreement - Authority to Offer for Sale Price Change/E…" at bounding box center [530, 460] width 244 height 54
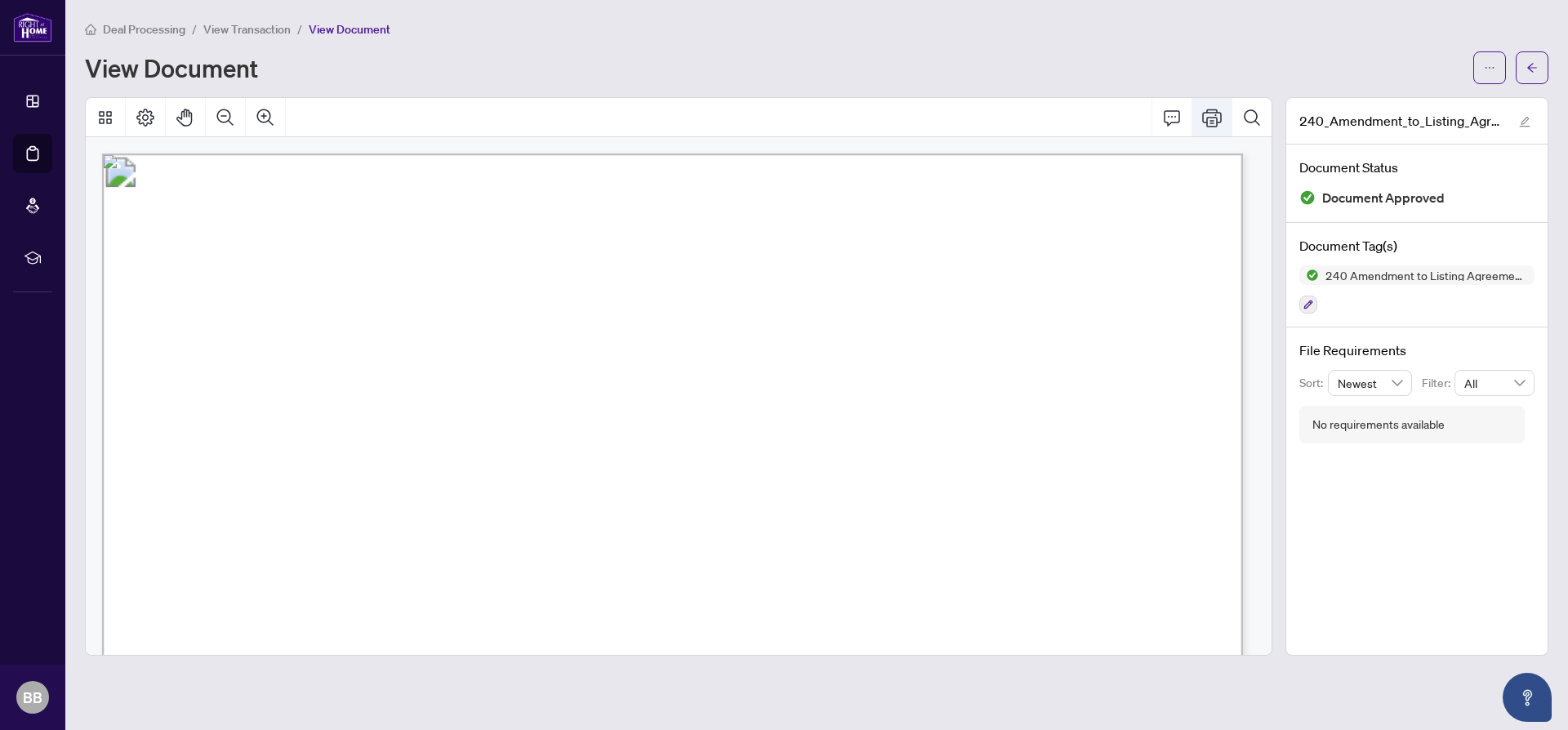
click at [1219, 115] on icon "Print" at bounding box center [1211, 117] width 20 height 20
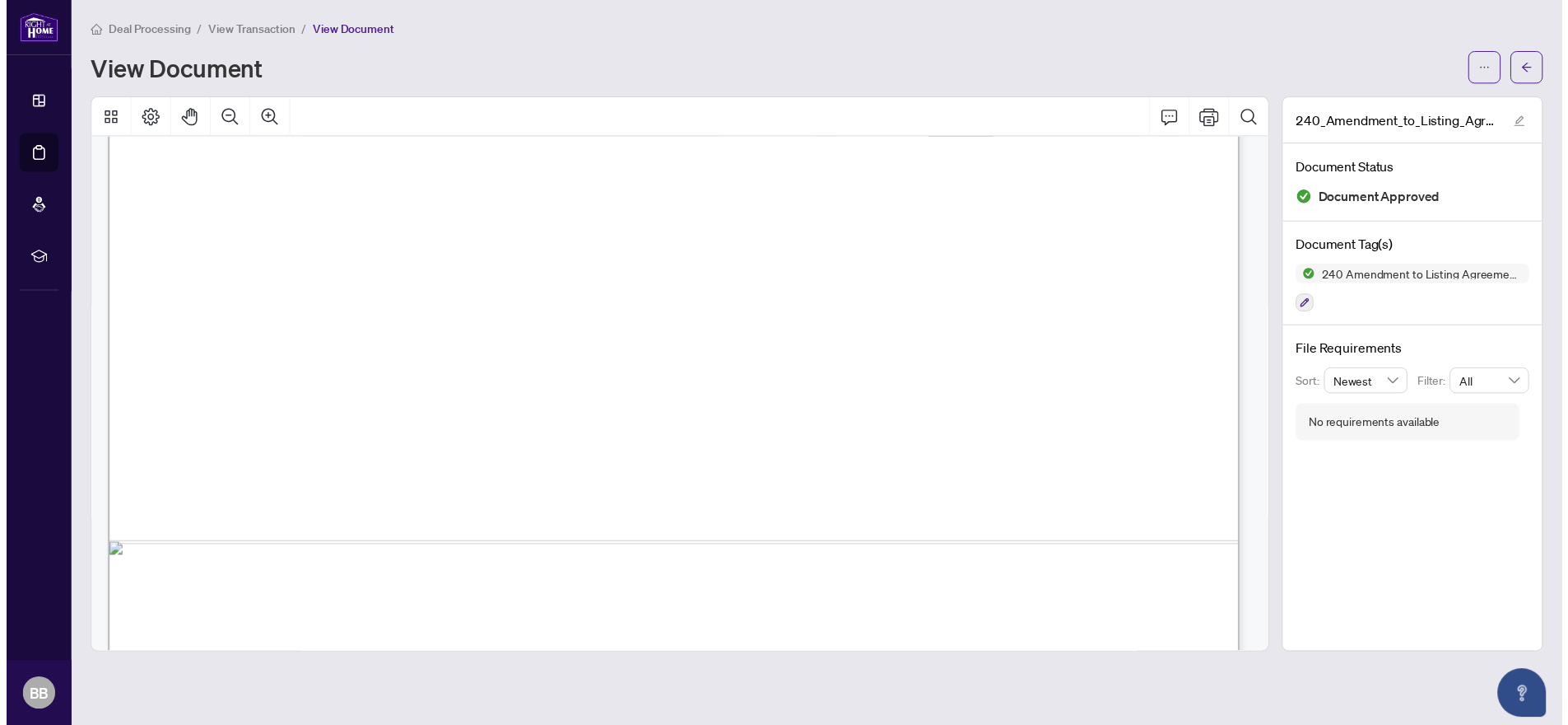
scroll to position [858, 0]
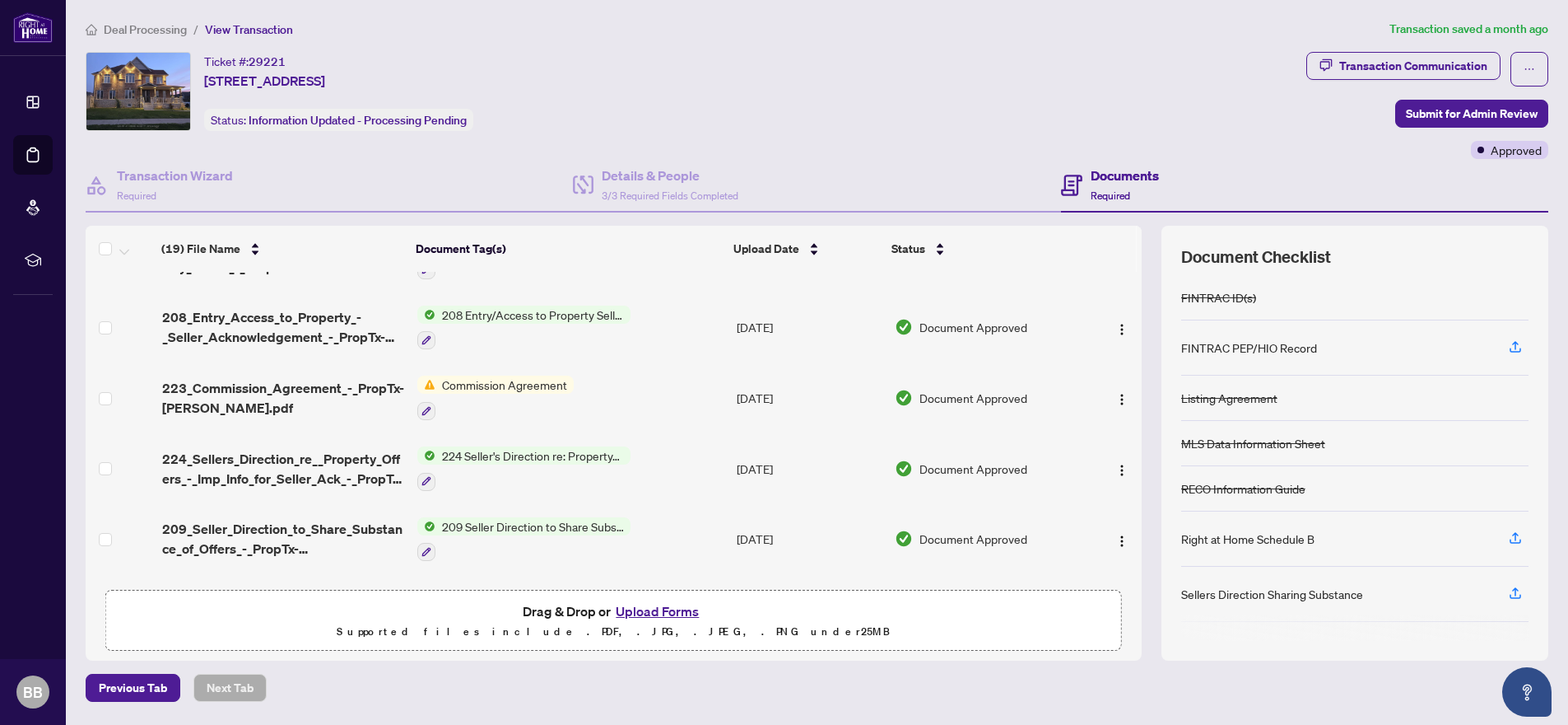
scroll to position [727, 0]
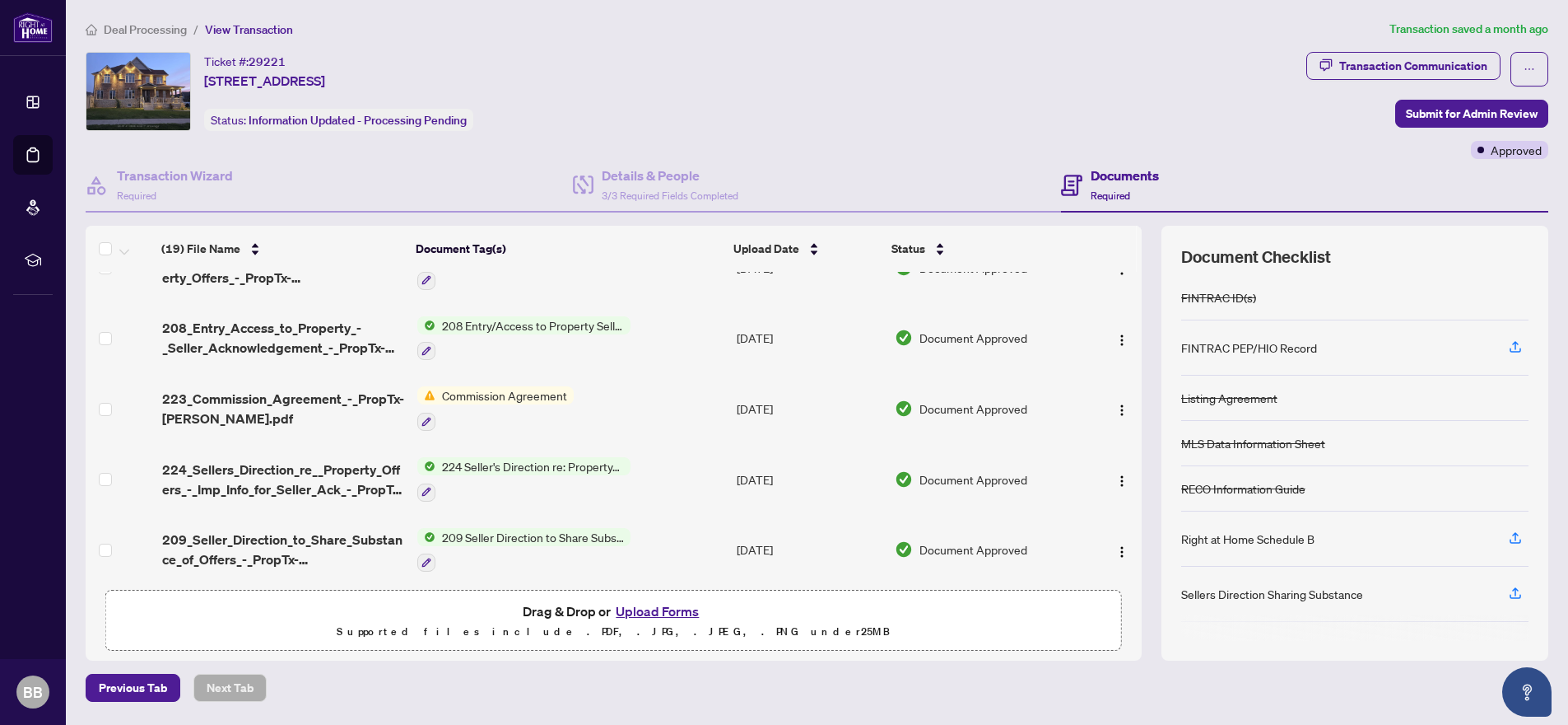
click at [540, 396] on span "Commission Agreement" at bounding box center [505, 395] width 138 height 18
click at [498, 481] on span "Commission Agreement" at bounding box center [490, 480] width 138 height 18
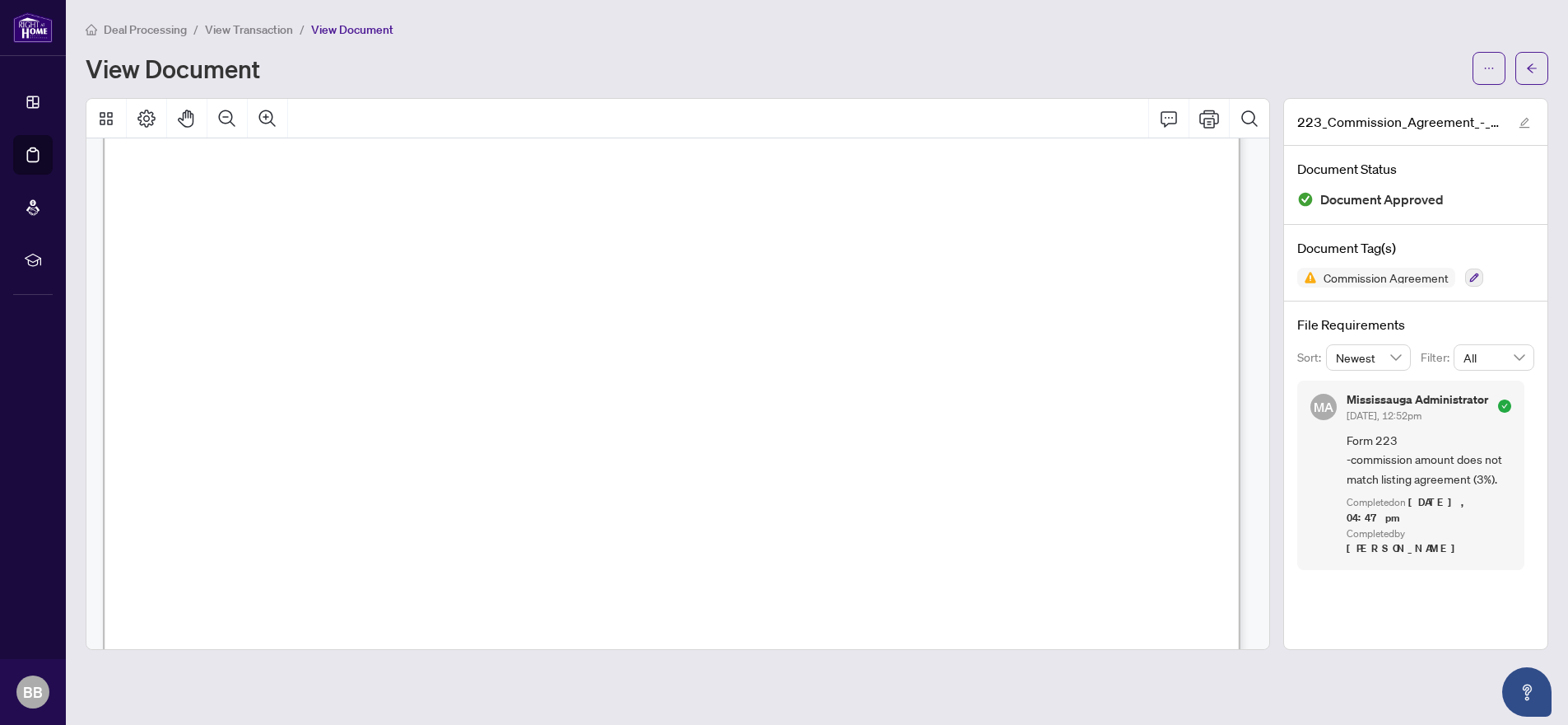
scroll to position [931, 0]
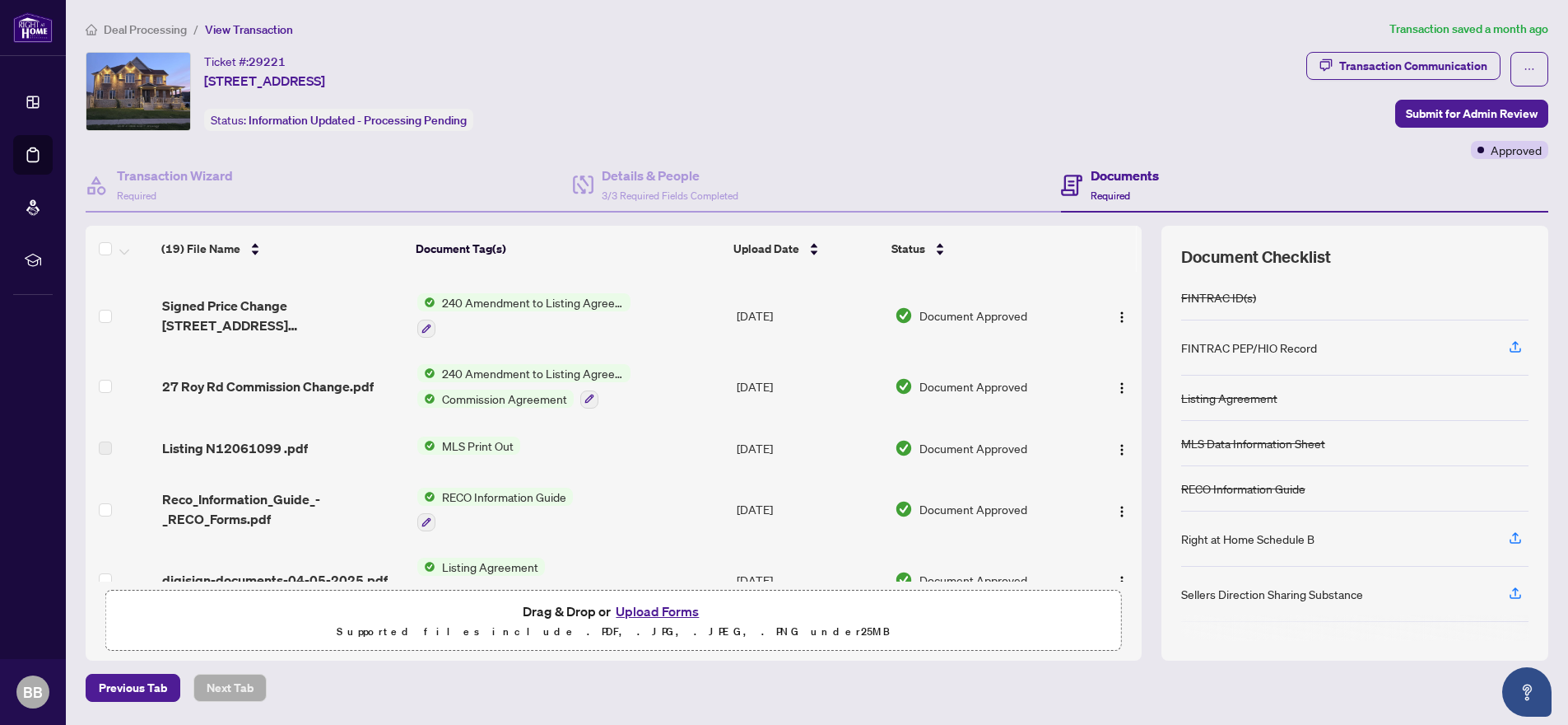
scroll to position [184, 0]
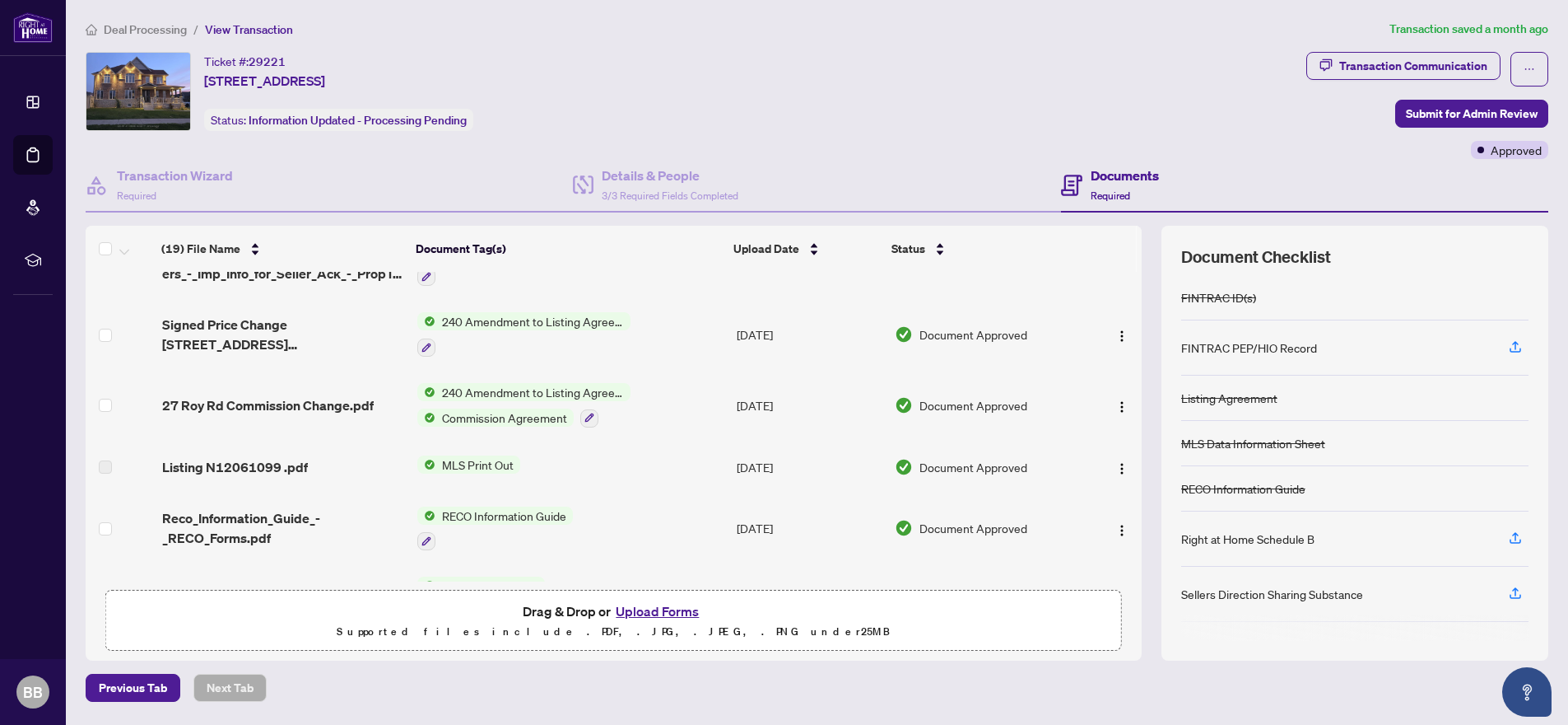
click at [544, 391] on span "240 Amendment to Listing Agreement - Authority to Offer for Sale Price Change/E…" at bounding box center [533, 392] width 195 height 18
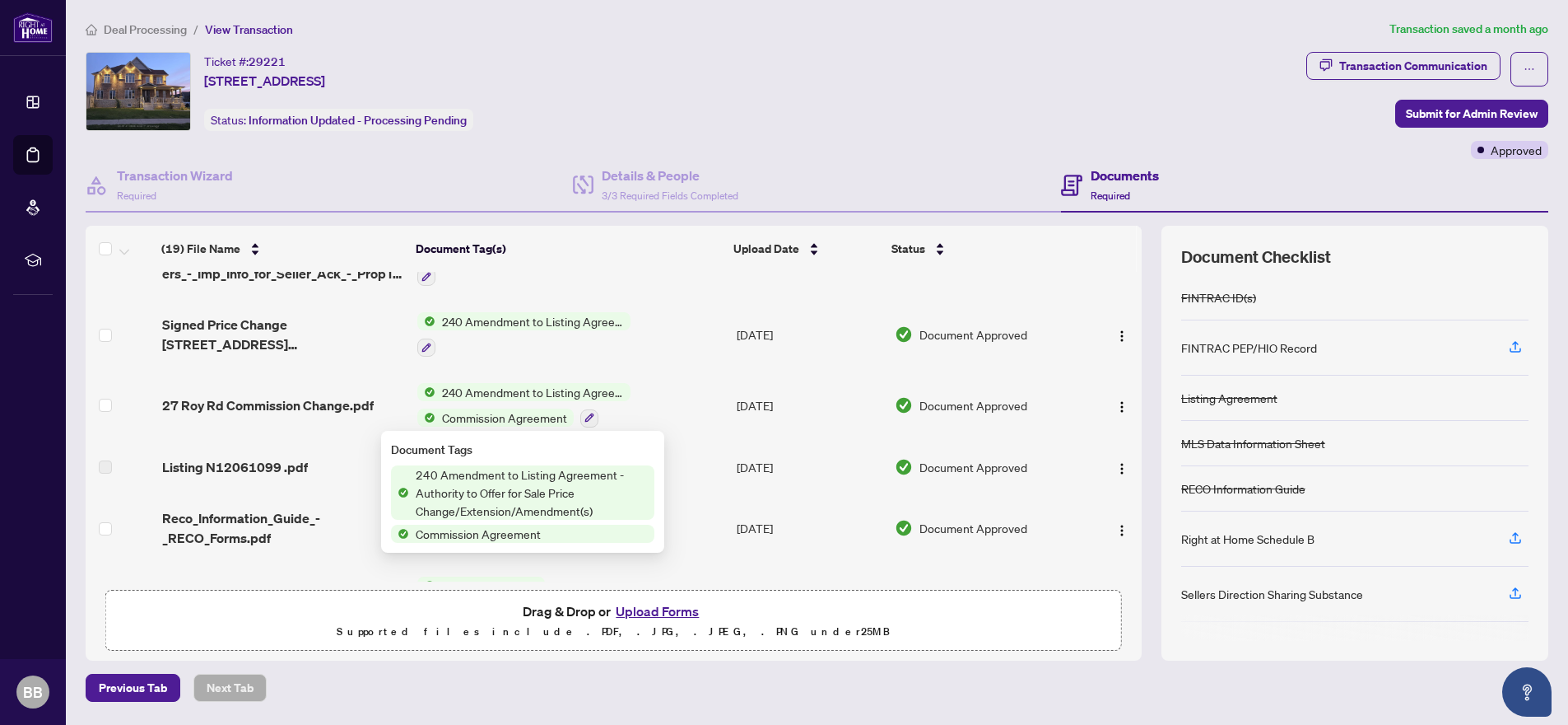
click at [488, 492] on span "240 Amendment to Listing Agreement - Authority to Offer for Sale Price Change/E…" at bounding box center [532, 493] width 246 height 55
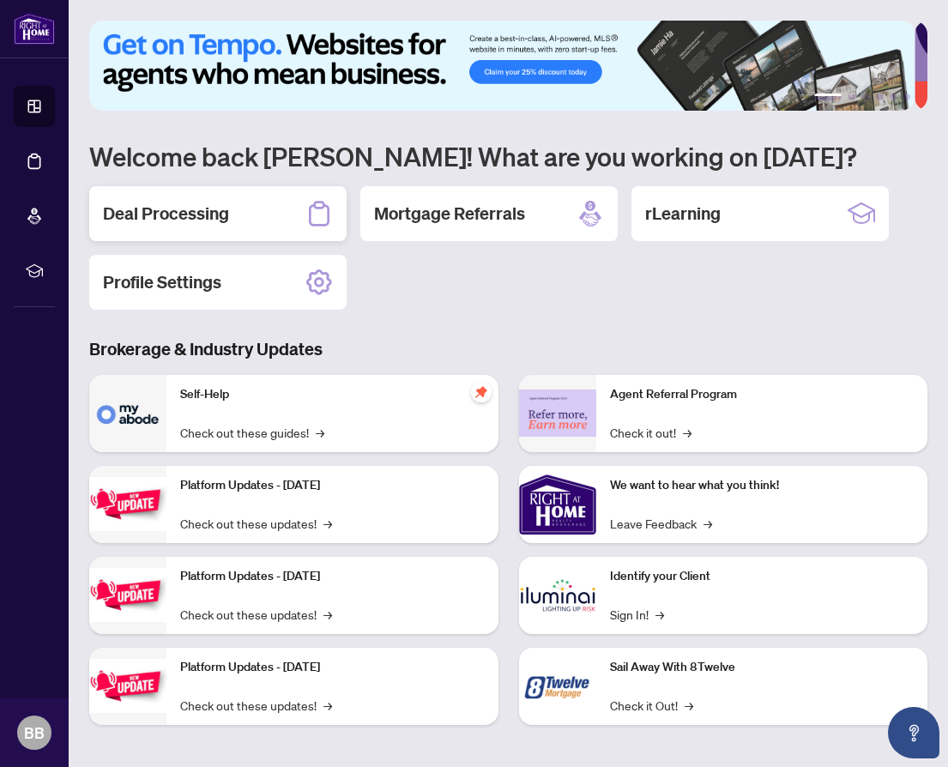
click at [235, 207] on div "Deal Processing" at bounding box center [217, 213] width 257 height 55
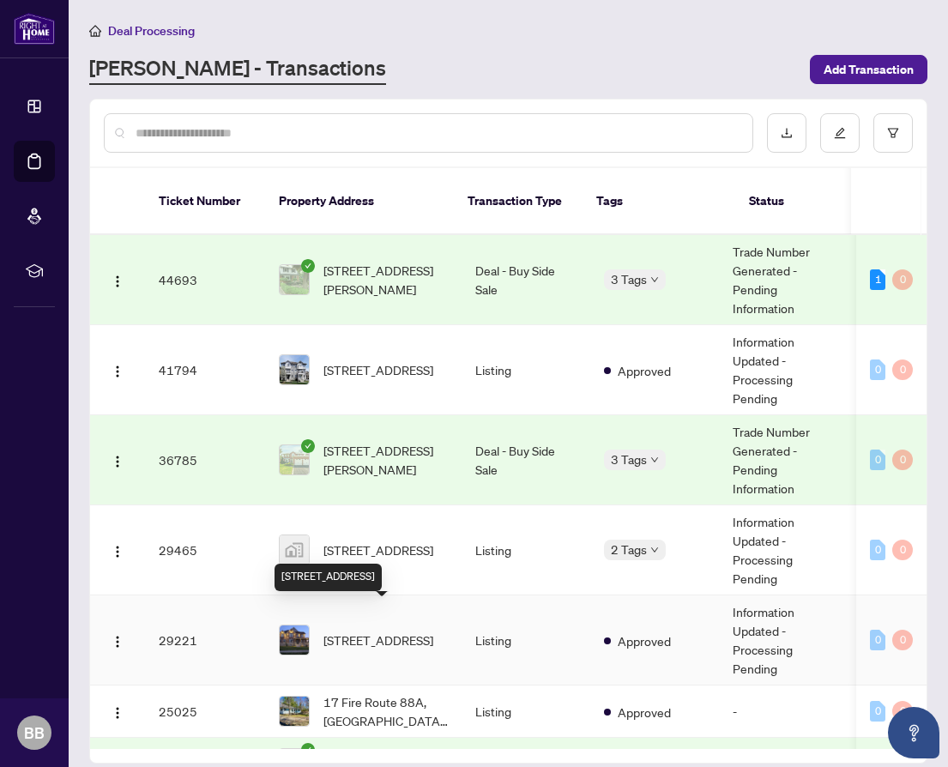
click at [346, 630] on span "[STREET_ADDRESS]" at bounding box center [378, 639] width 110 height 19
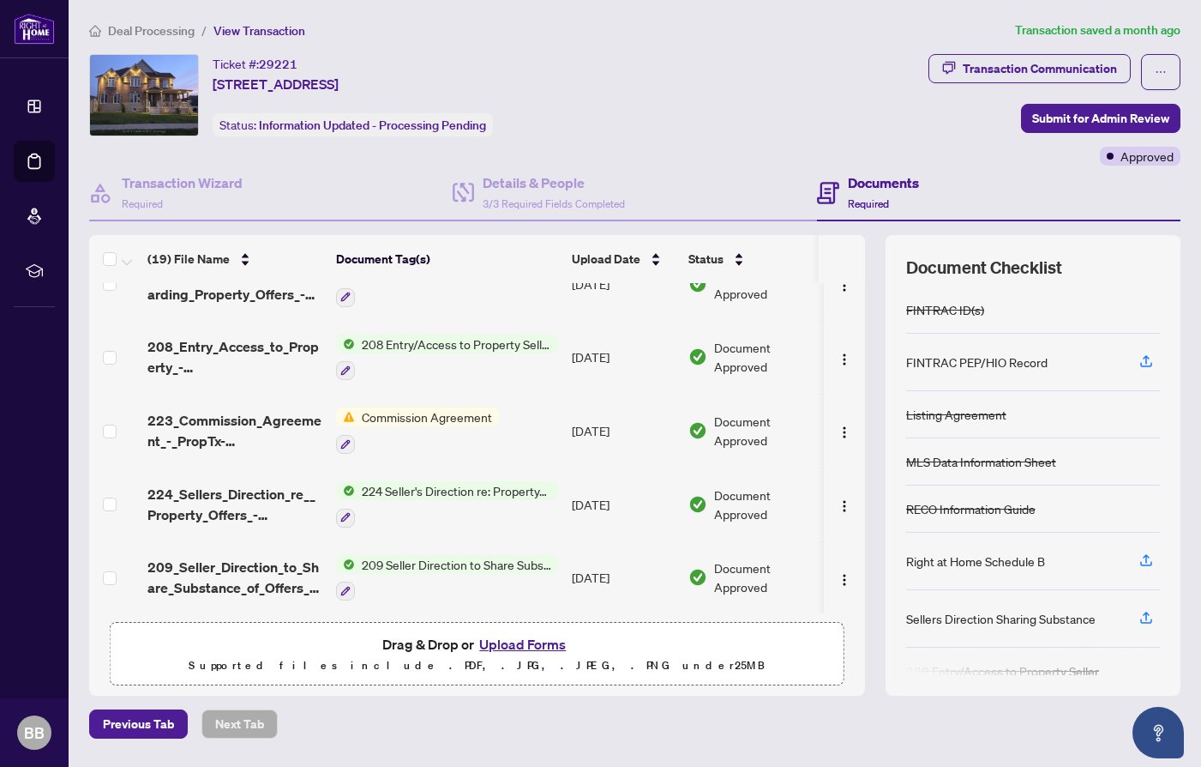
scroll to position [738, 0]
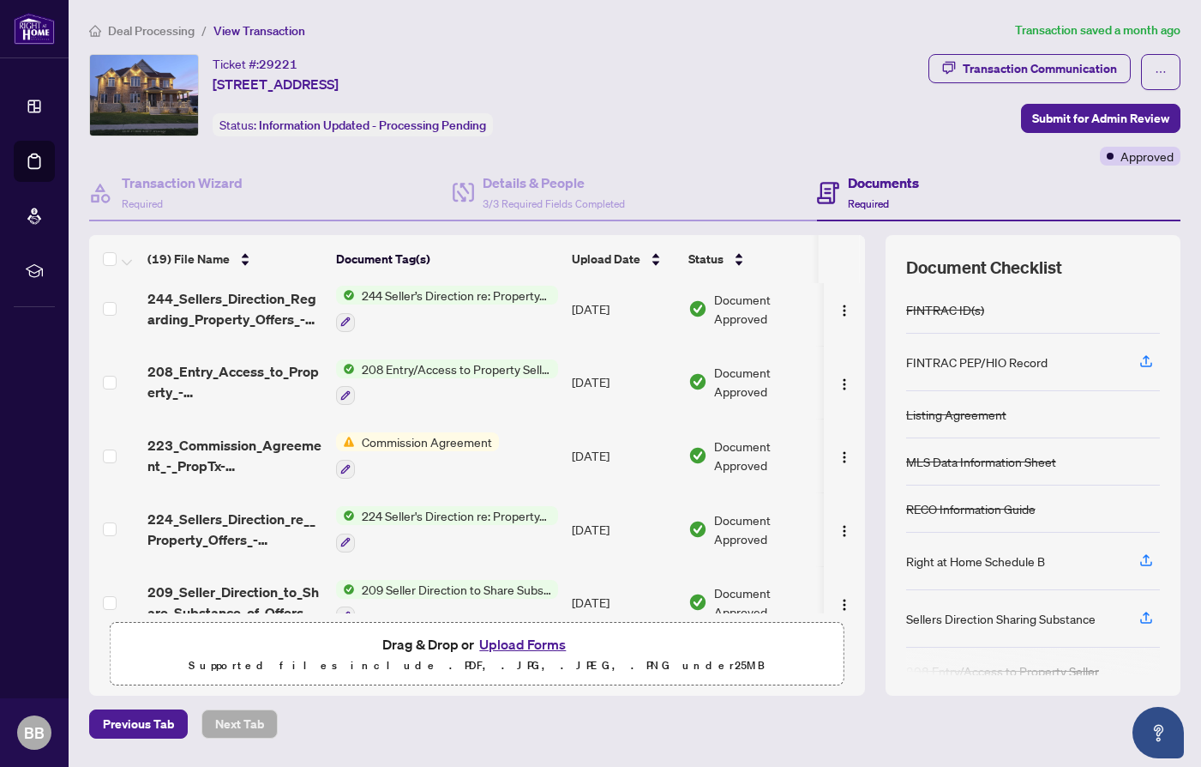
click at [431, 443] on span "Commission Agreement" at bounding box center [427, 441] width 144 height 19
click at [397, 532] on span "Commission Agreement" at bounding box center [413, 530] width 144 height 19
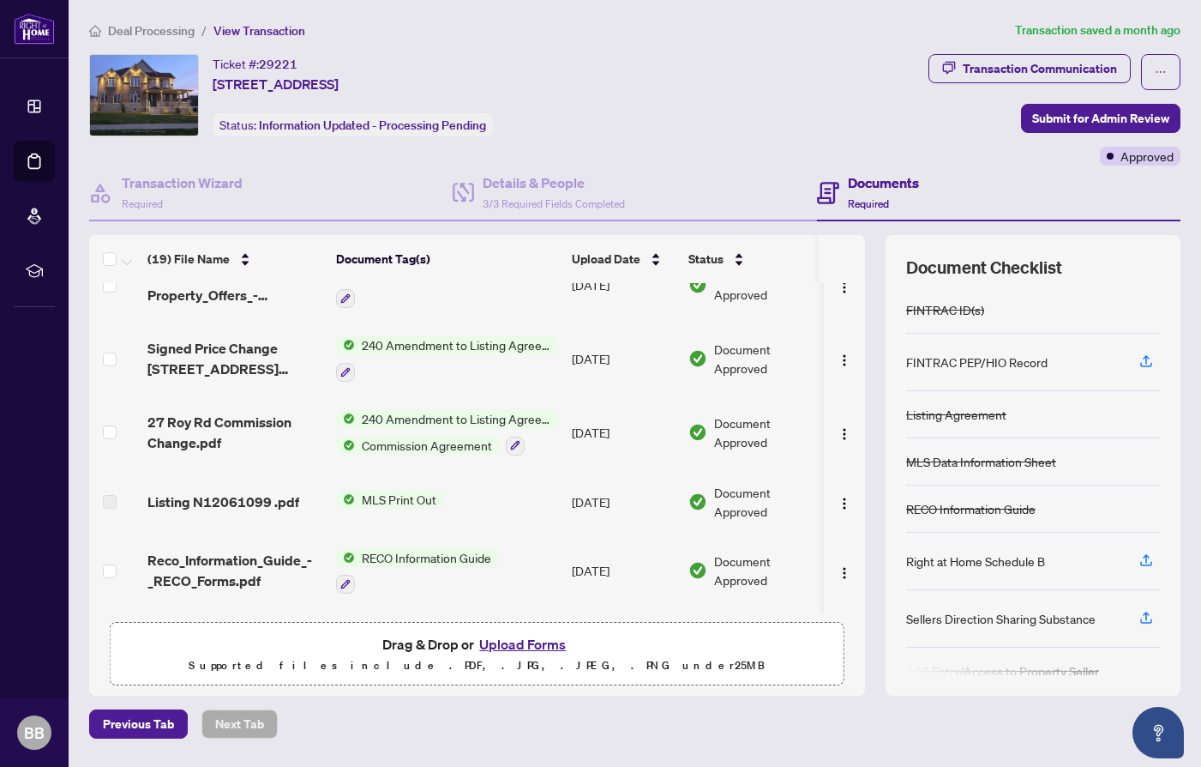
scroll to position [150, 0]
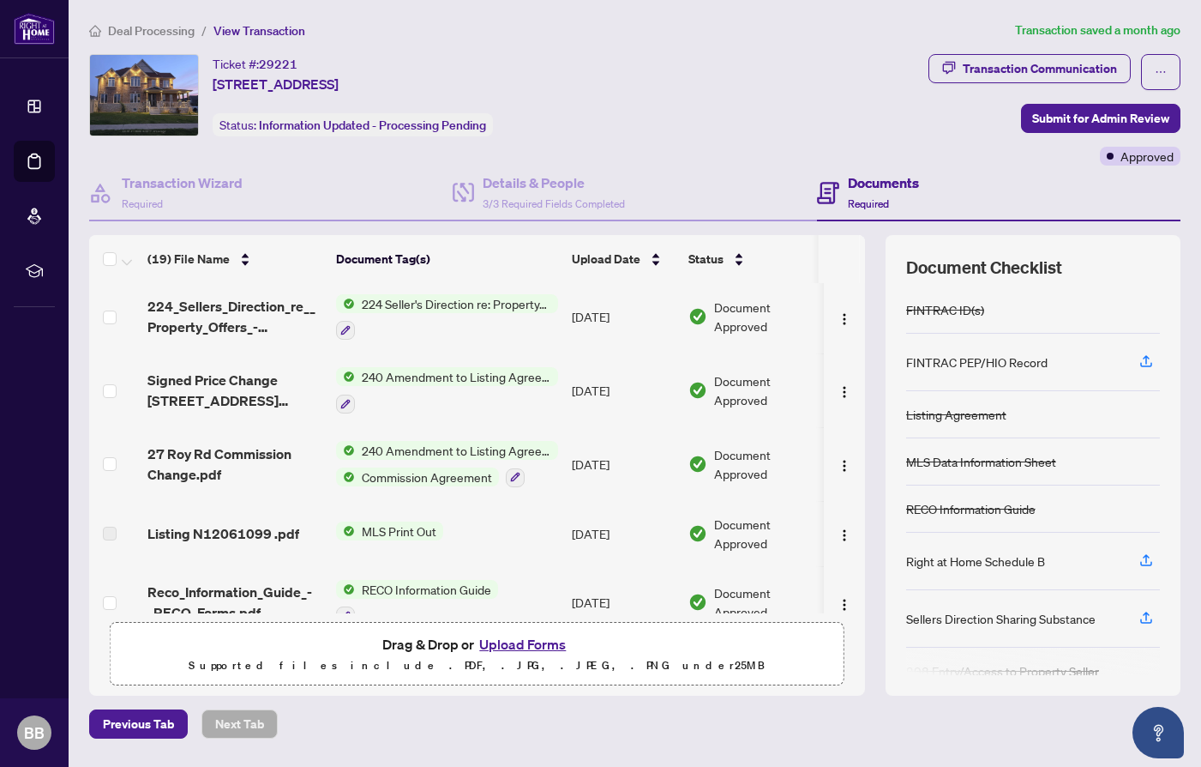
click at [400, 483] on span "Commission Agreement" at bounding box center [427, 476] width 144 height 19
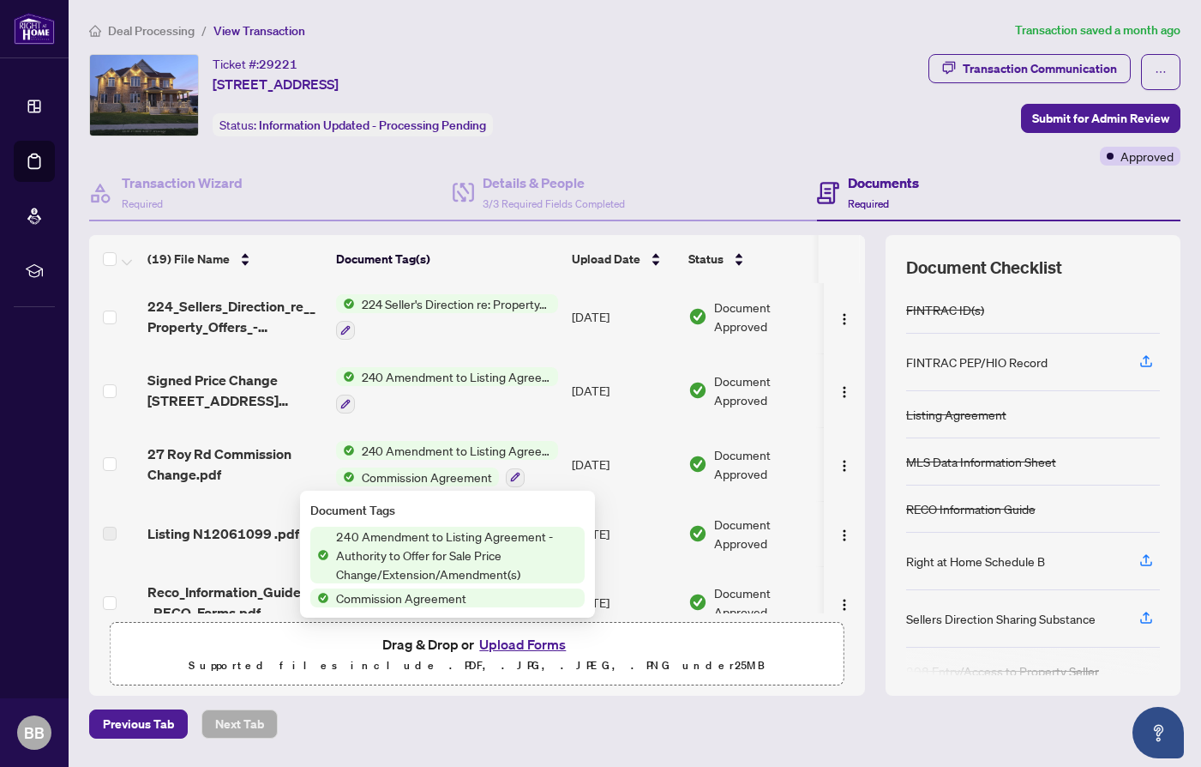
click at [408, 555] on span "240 Amendment to Listing Agreement - Authority to Offer for Sale Price Change/E…" at bounding box center [457, 555] width 256 height 57
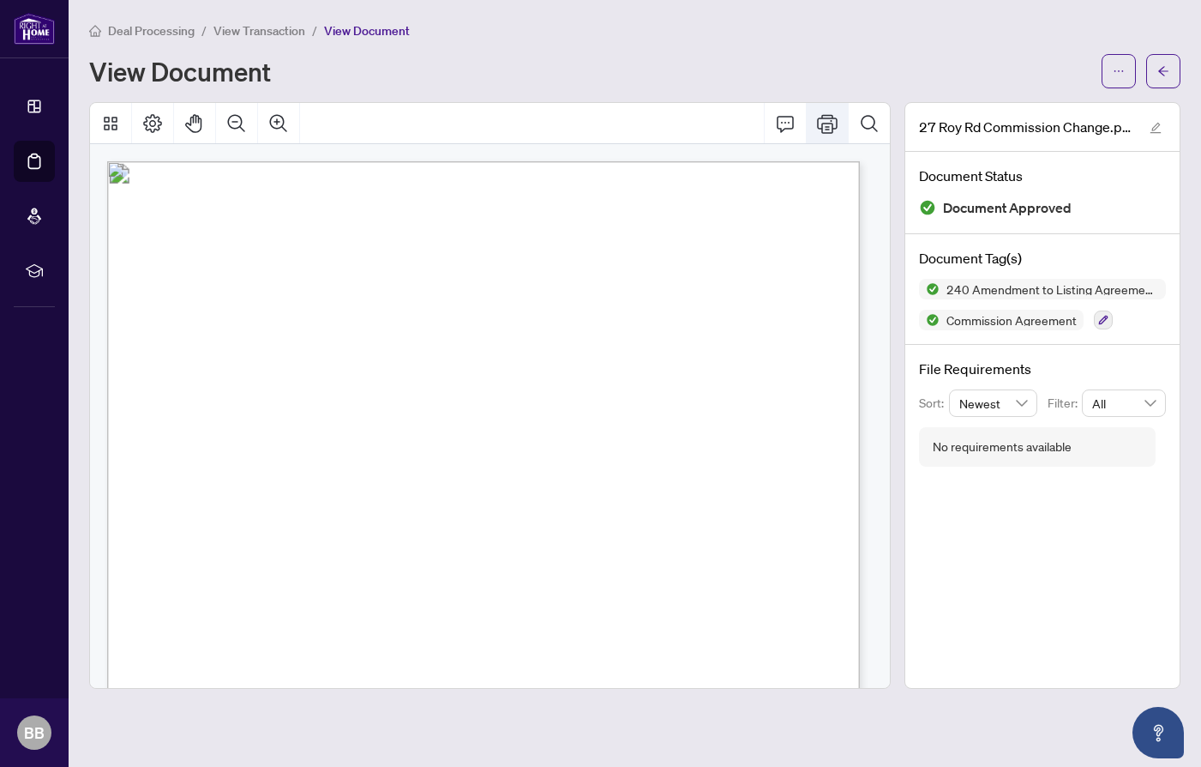
click at [831, 123] on icon "Print" at bounding box center [827, 123] width 21 height 21
